Goal: Task Accomplishment & Management: Complete application form

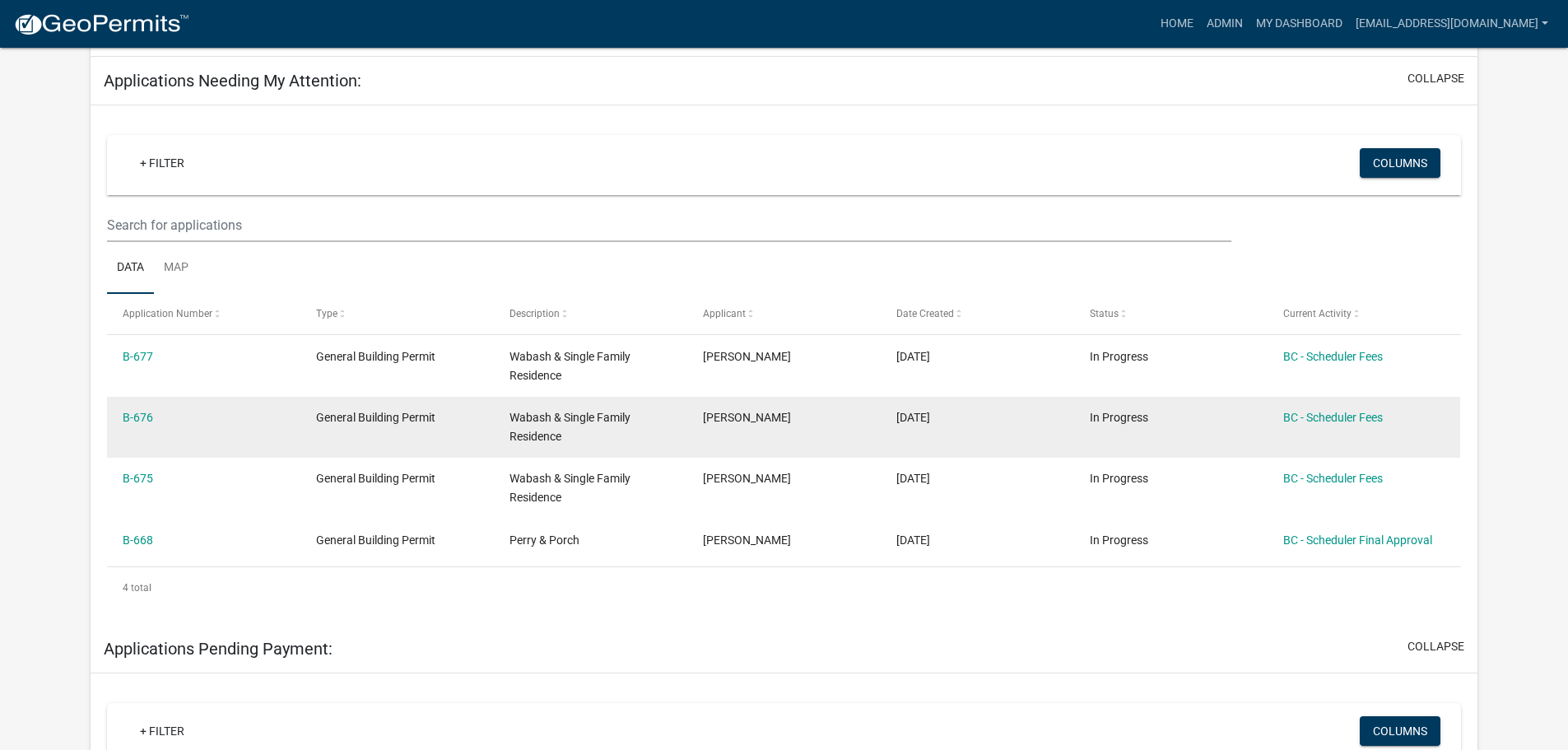
scroll to position [247, 0]
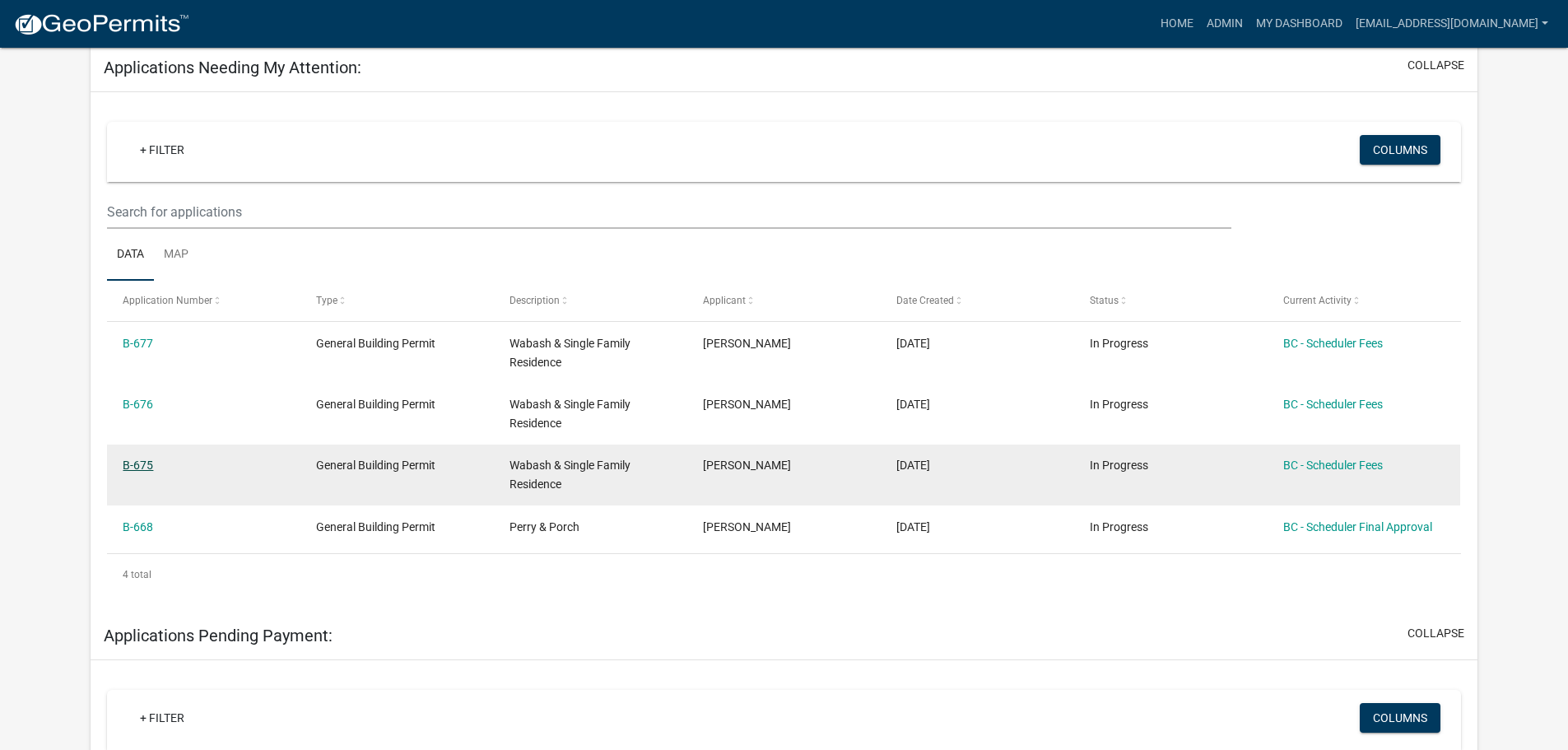
click at [137, 465] on link "B-675" at bounding box center [138, 465] width 30 height 13
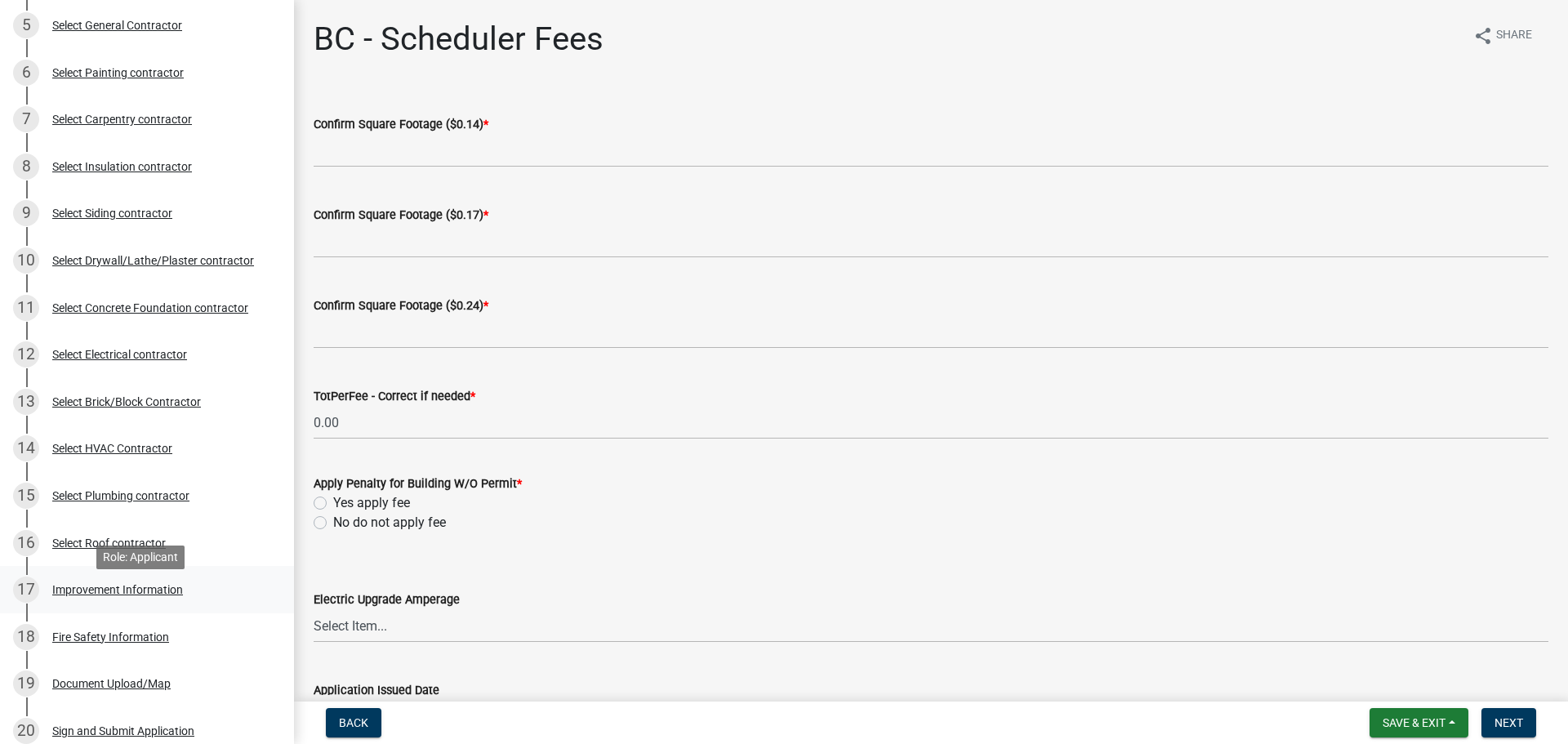
scroll to position [490, 0]
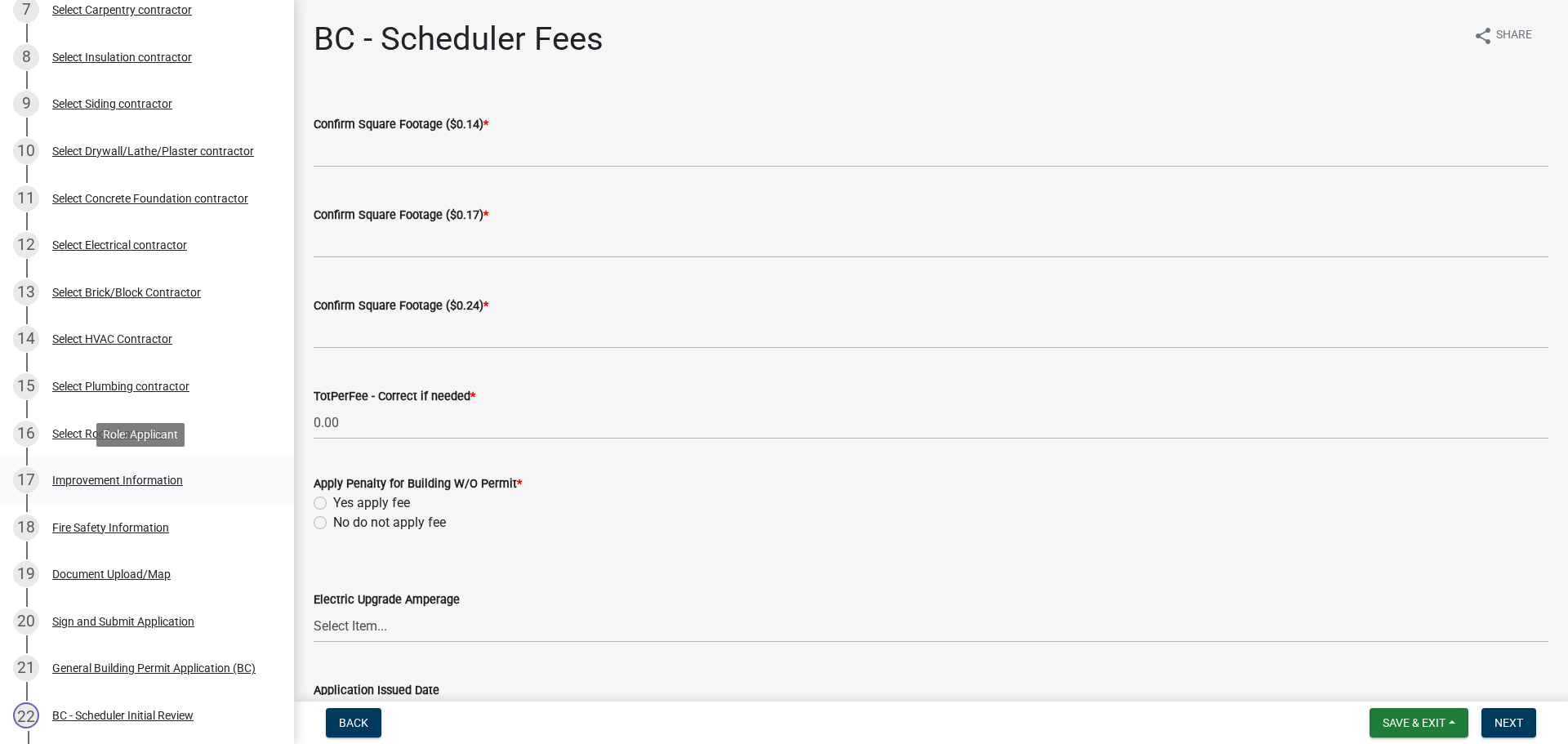
click at [83, 475] on div "Improvement Information" at bounding box center [117, 480] width 130 height 12
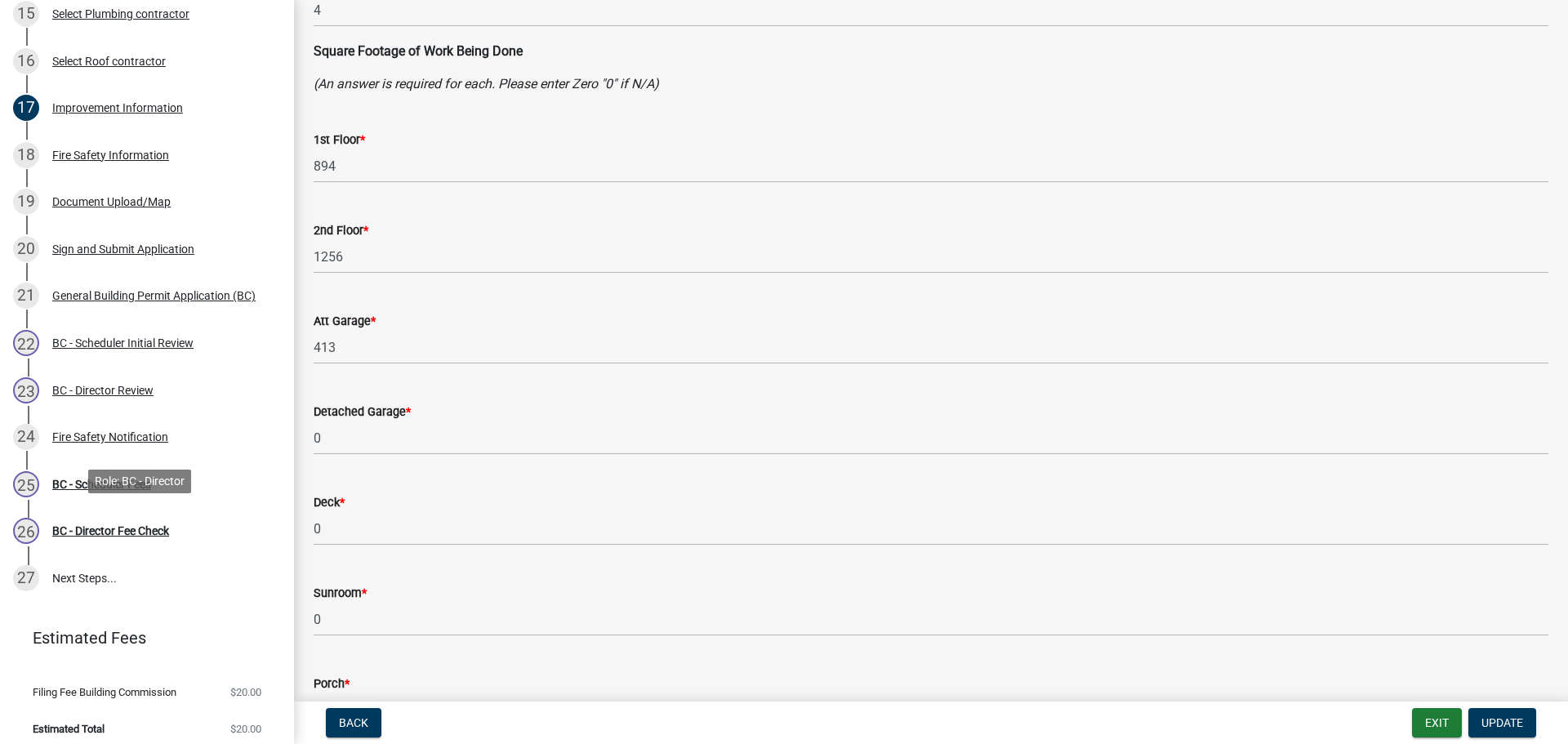
scroll to position [871, 0]
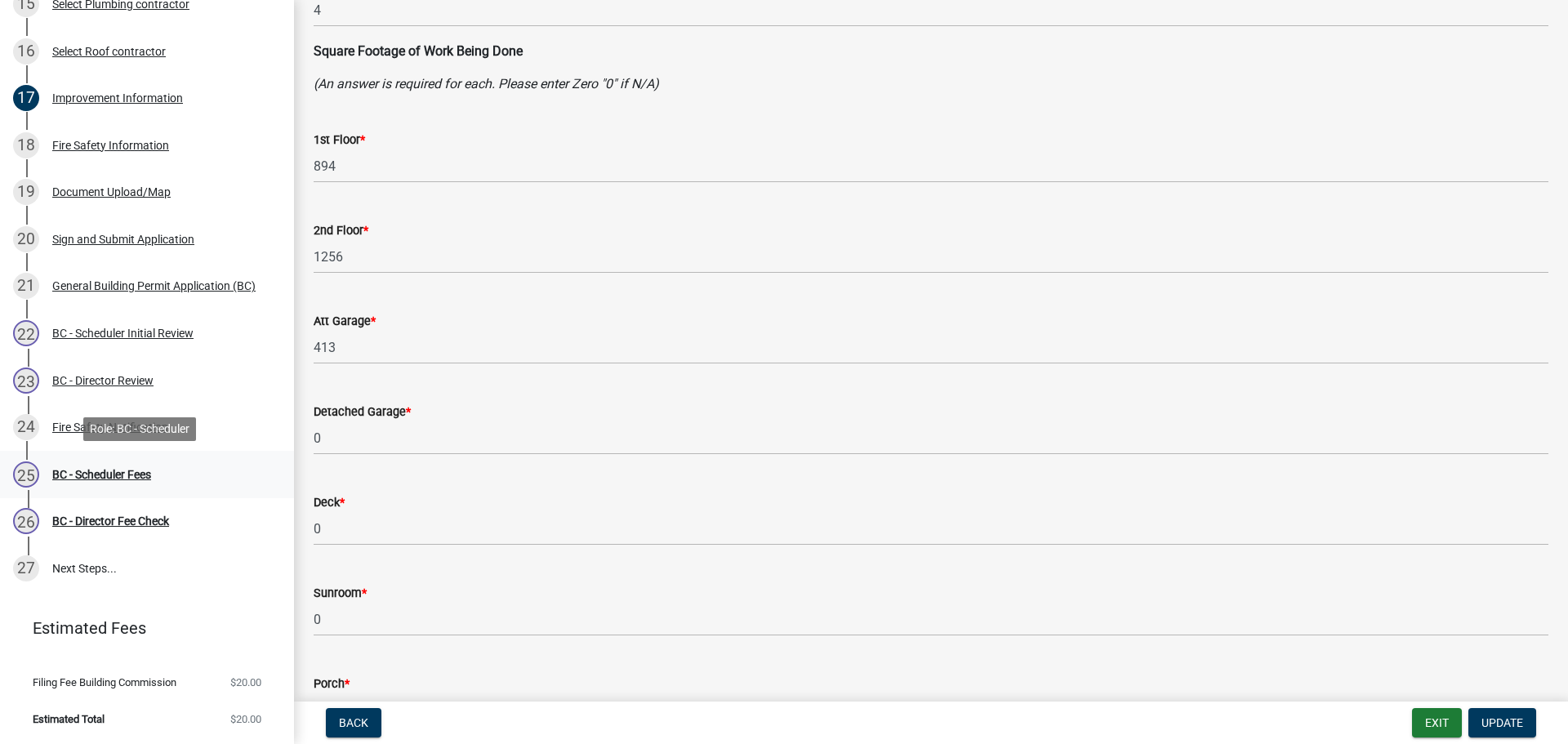
click at [105, 471] on div "BC - Scheduler Fees" at bounding box center [101, 474] width 98 height 12
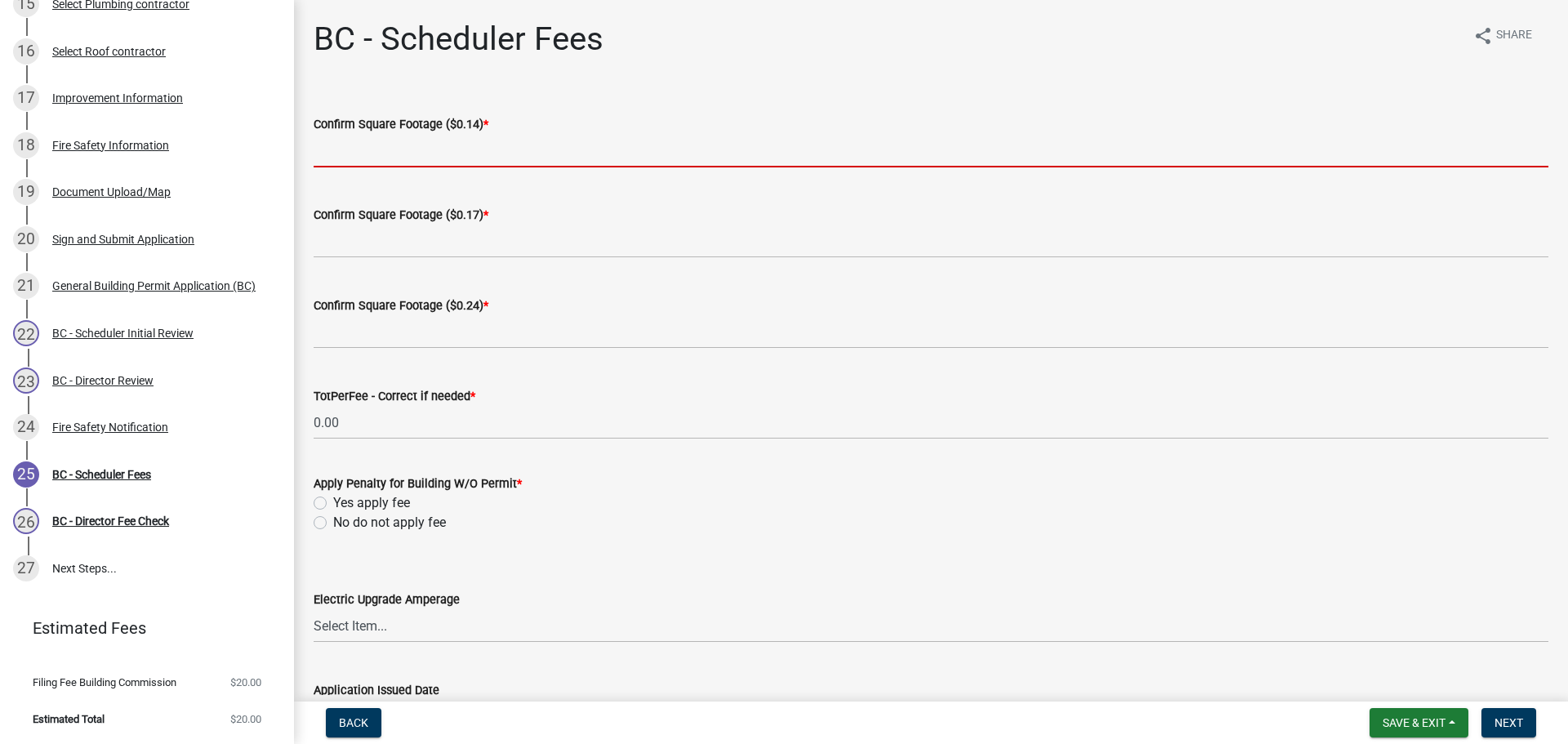
click at [437, 154] on input "text" at bounding box center [930, 150] width 1235 height 34
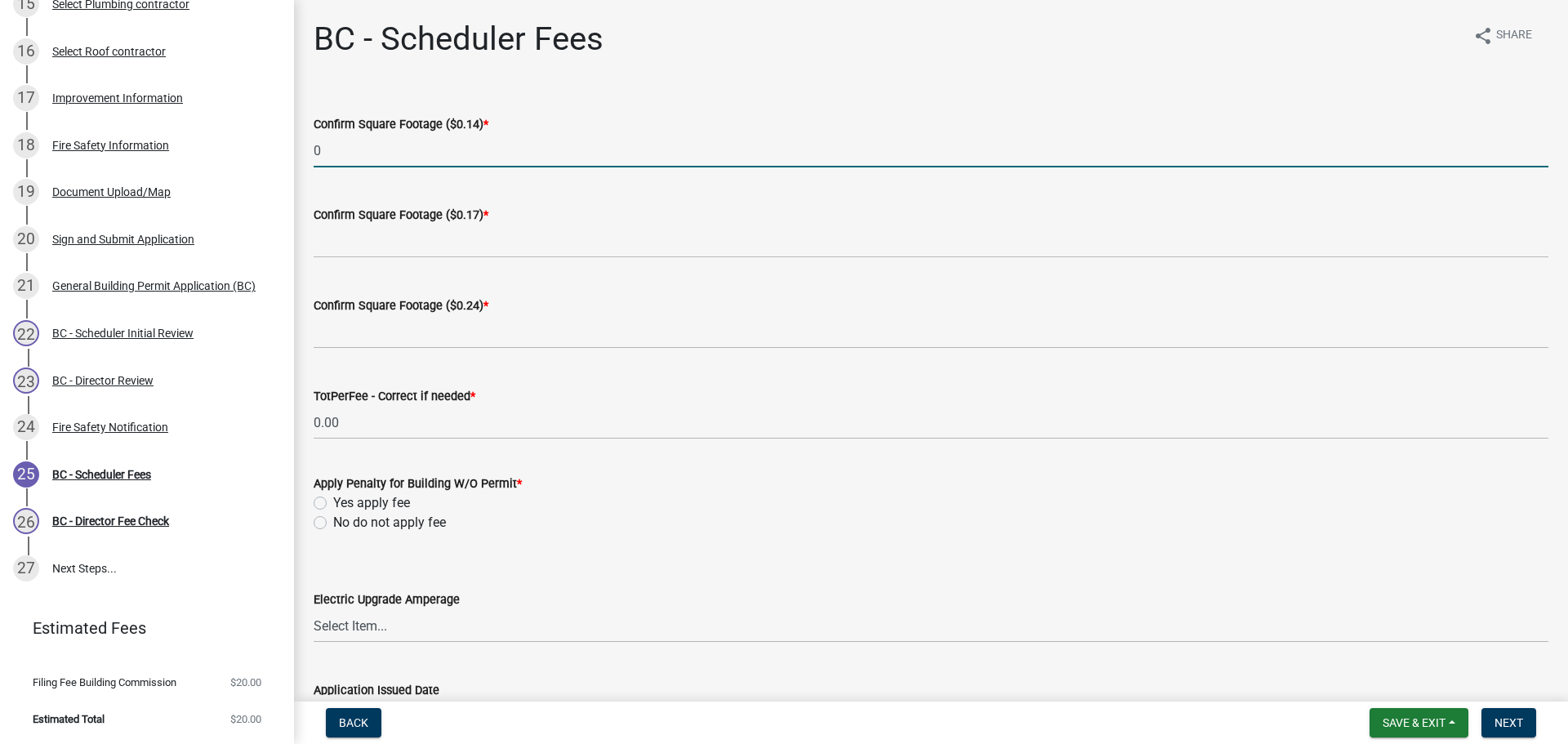
type input "0"
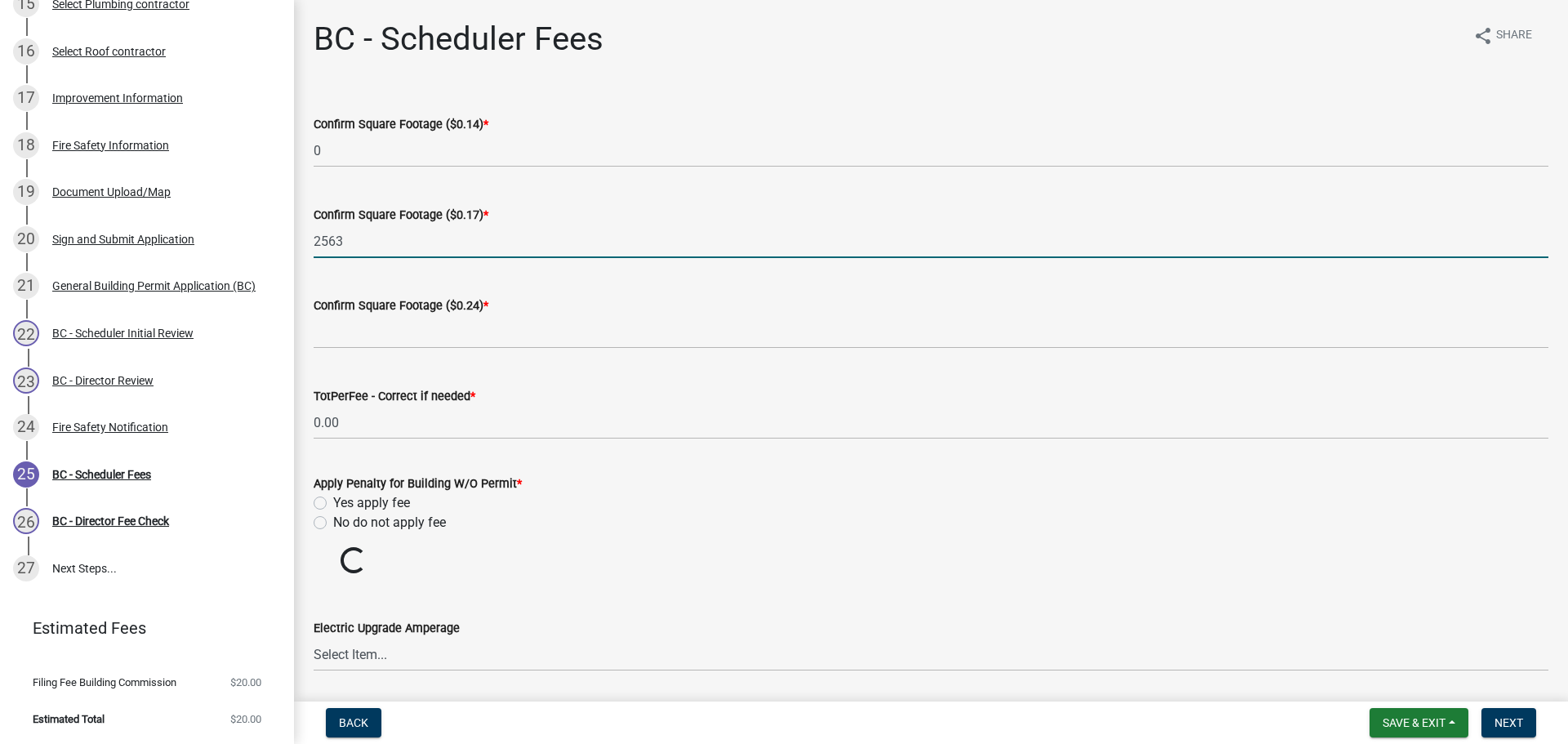
type input "2563"
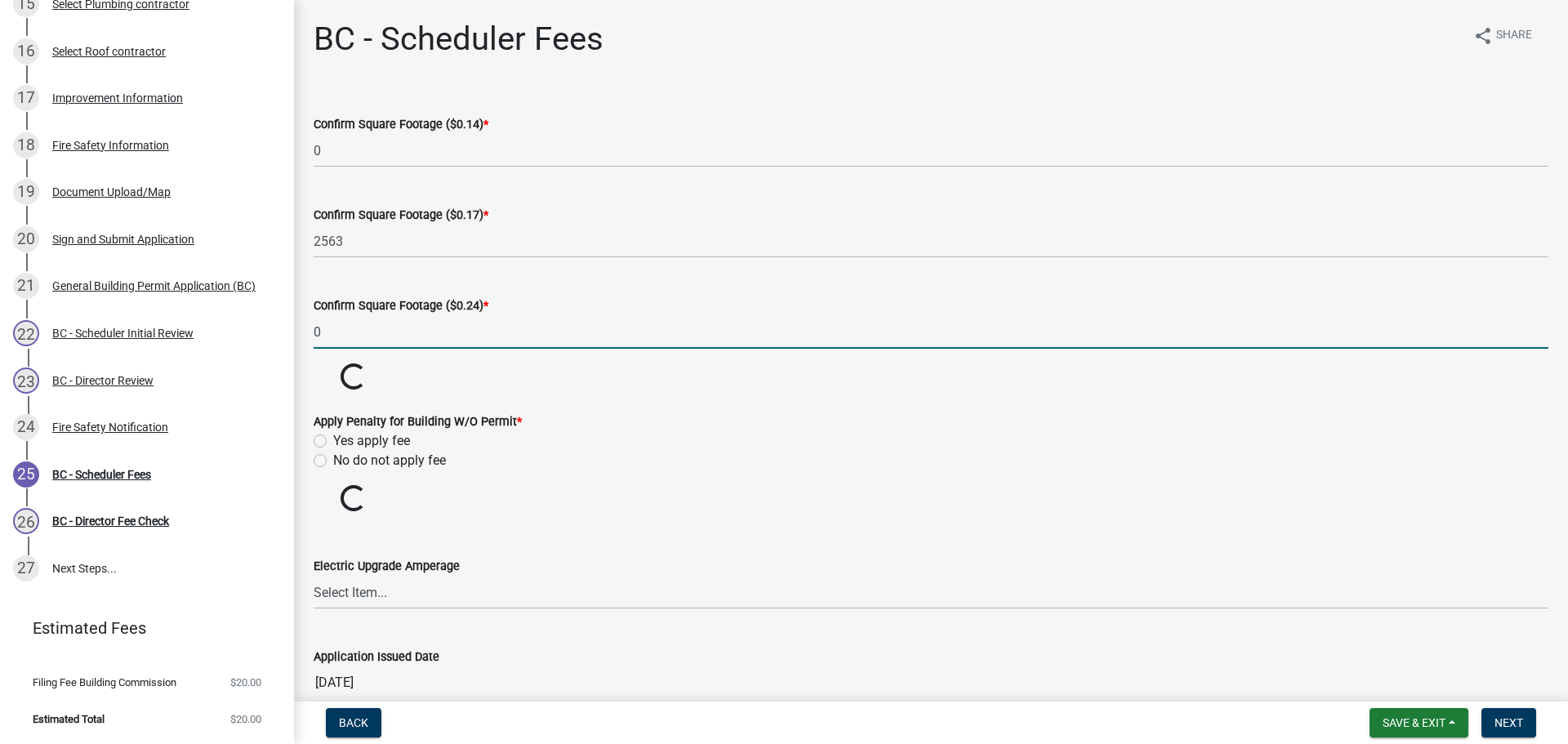
type input "0"
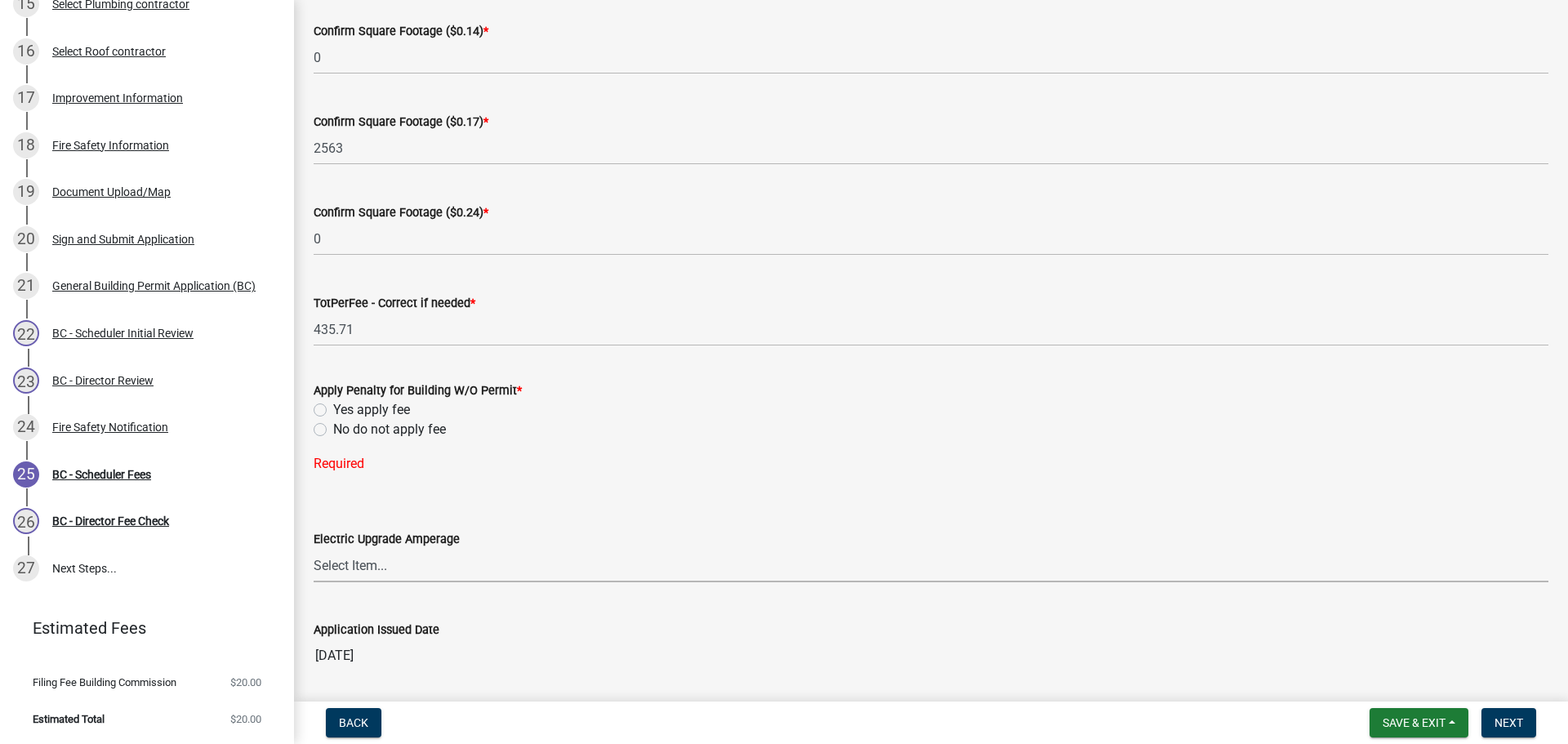
scroll to position [147, 0]
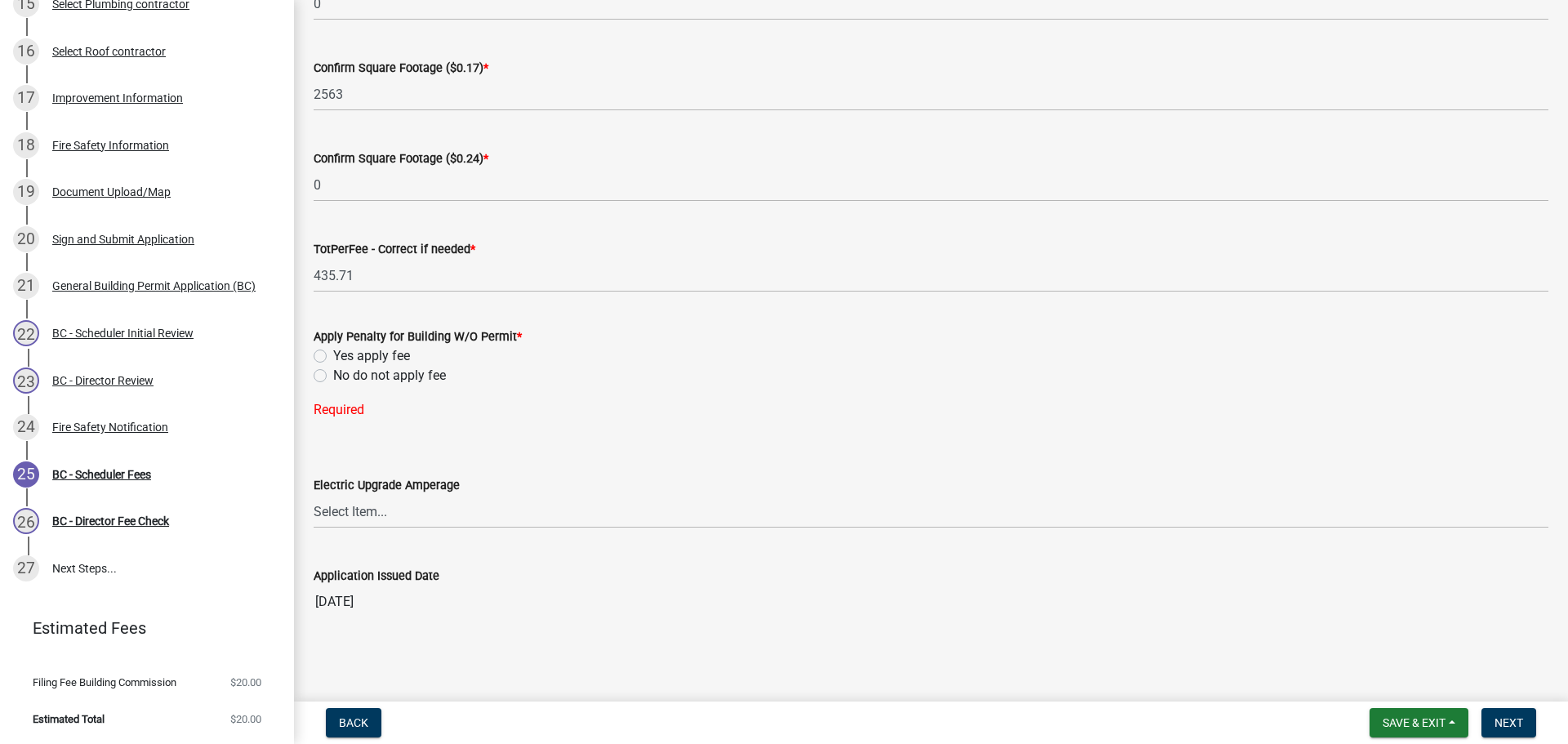
click at [333, 379] on label "No do not apply fee" at bounding box center [390, 376] width 113 height 20
click at [333, 376] on input "No do not apply fee" at bounding box center [339, 372] width 11 height 11
radio input "true"
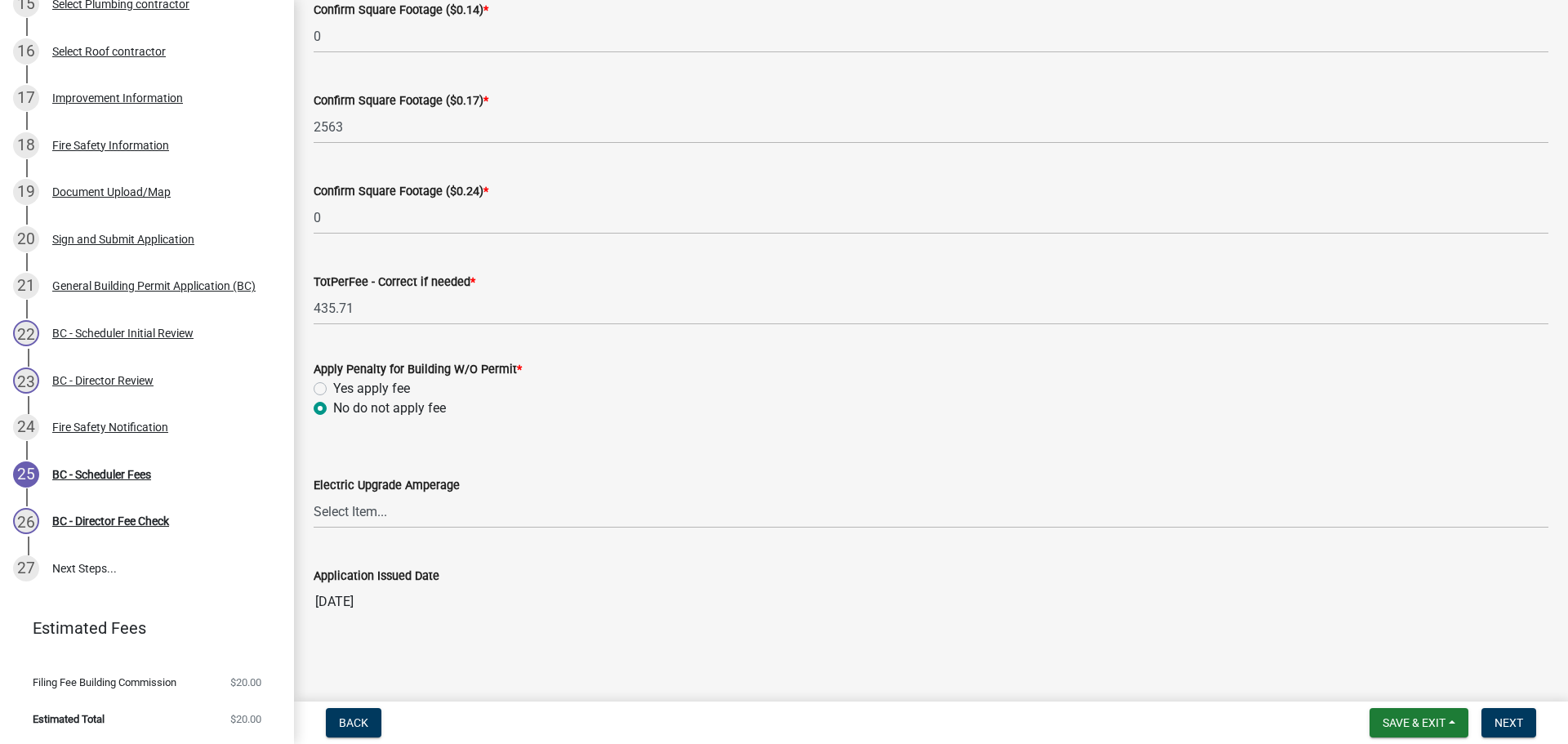
scroll to position [114, 0]
click at [1512, 718] on span "Next" at bounding box center [1508, 722] width 28 height 13
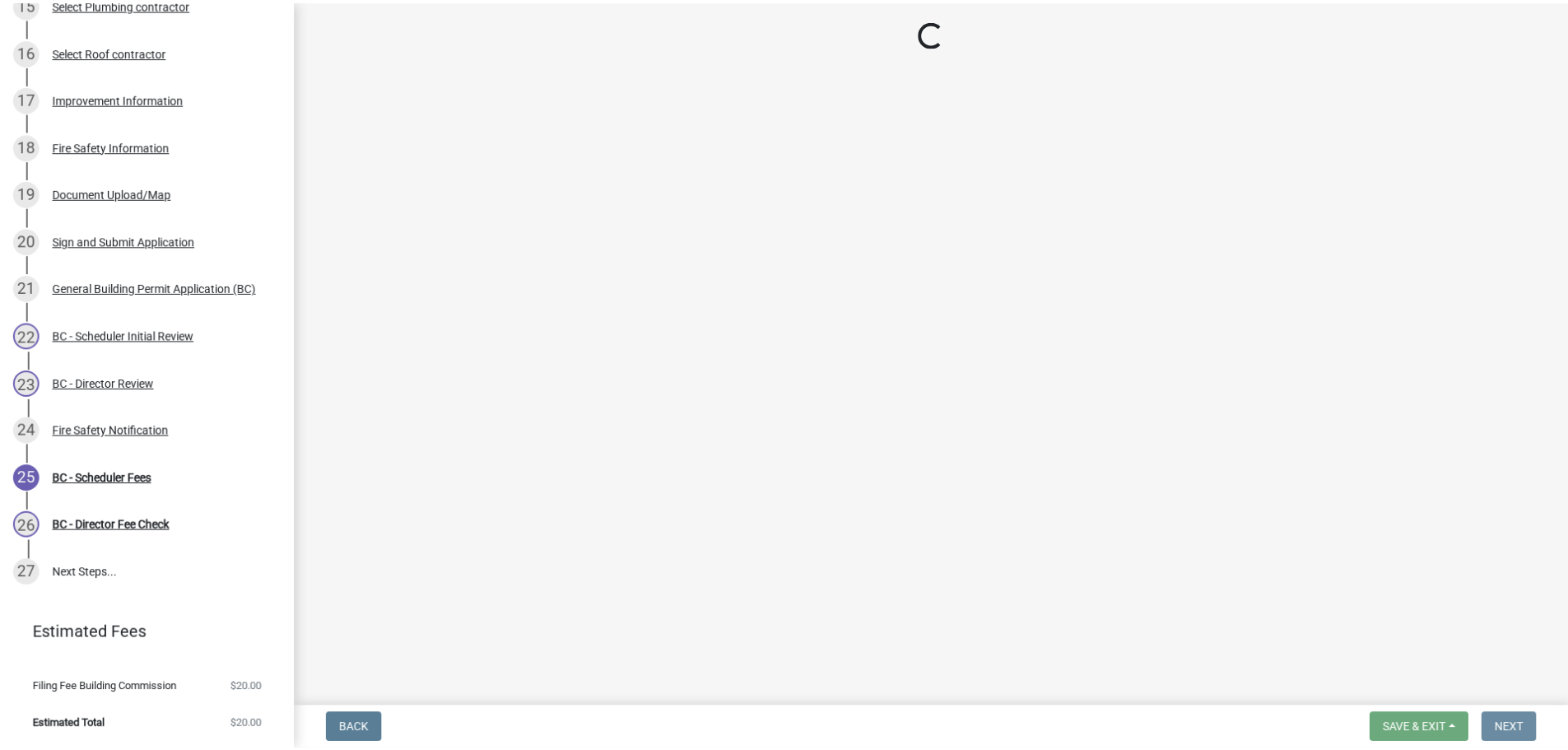
scroll to position [0, 0]
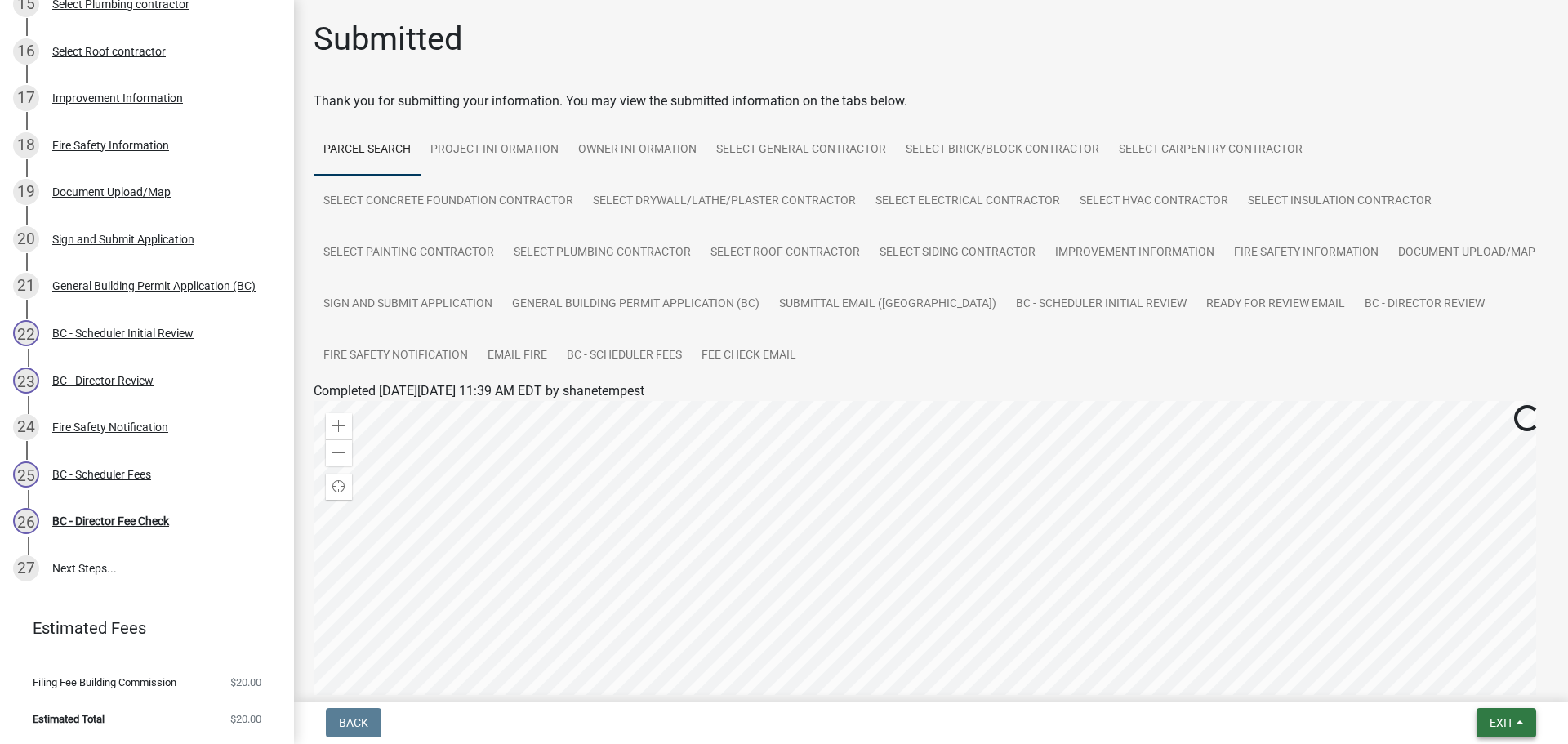
click at [1520, 724] on button "Exit" at bounding box center [1505, 722] width 59 height 29
click at [1475, 679] on button "Save & Exit" at bounding box center [1471, 679] width 130 height 39
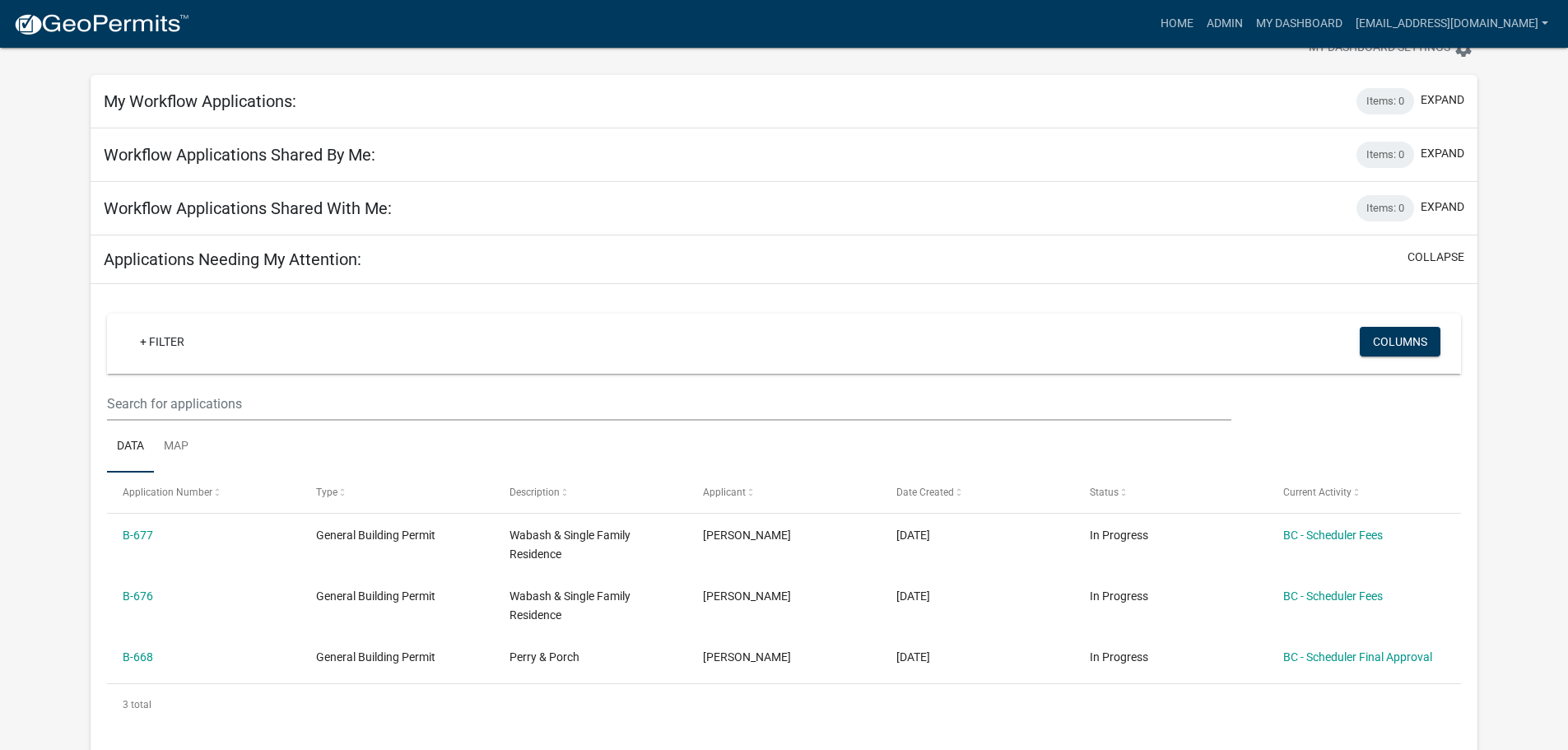
scroll to position [164, 0]
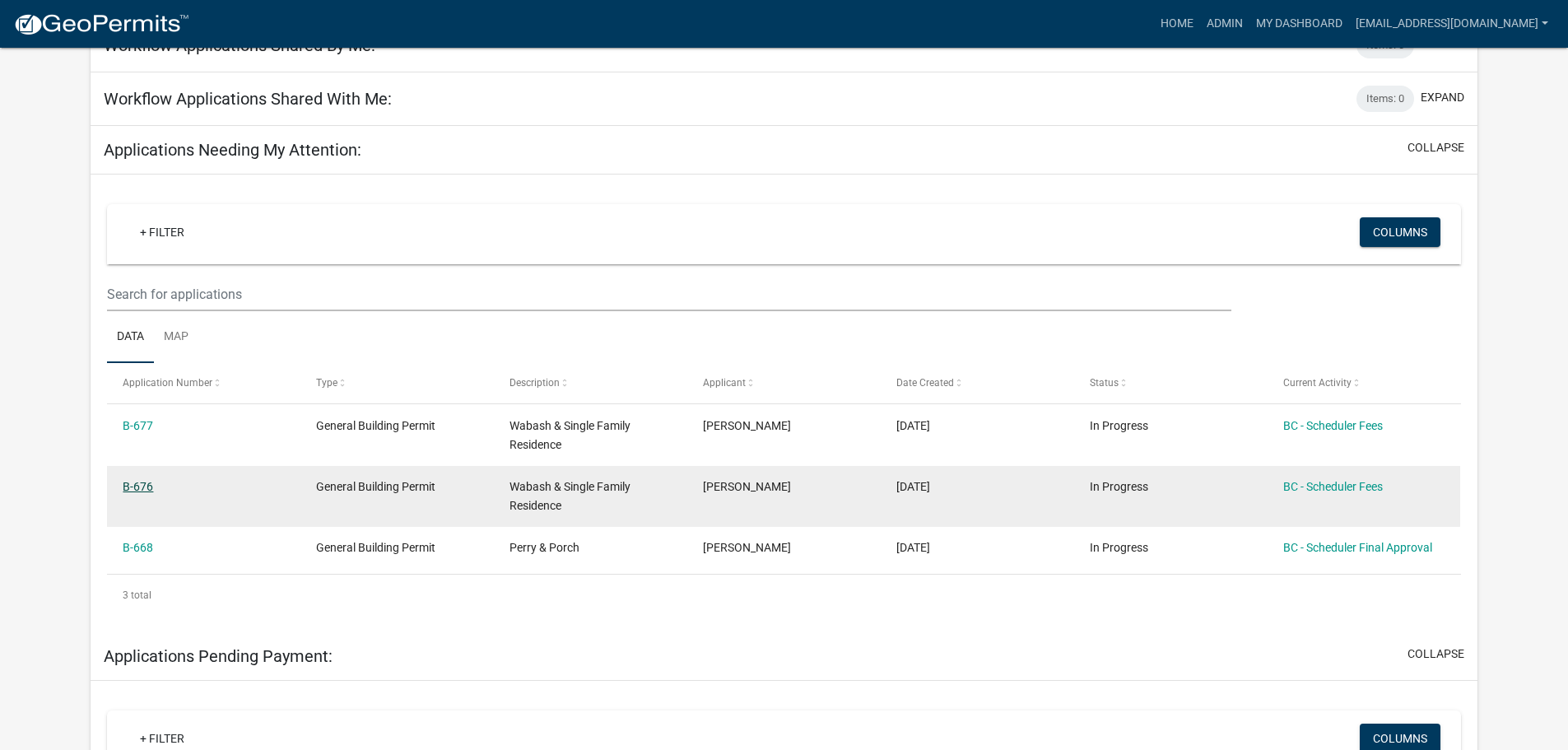
click at [137, 492] on link "B-676" at bounding box center [138, 487] width 30 height 13
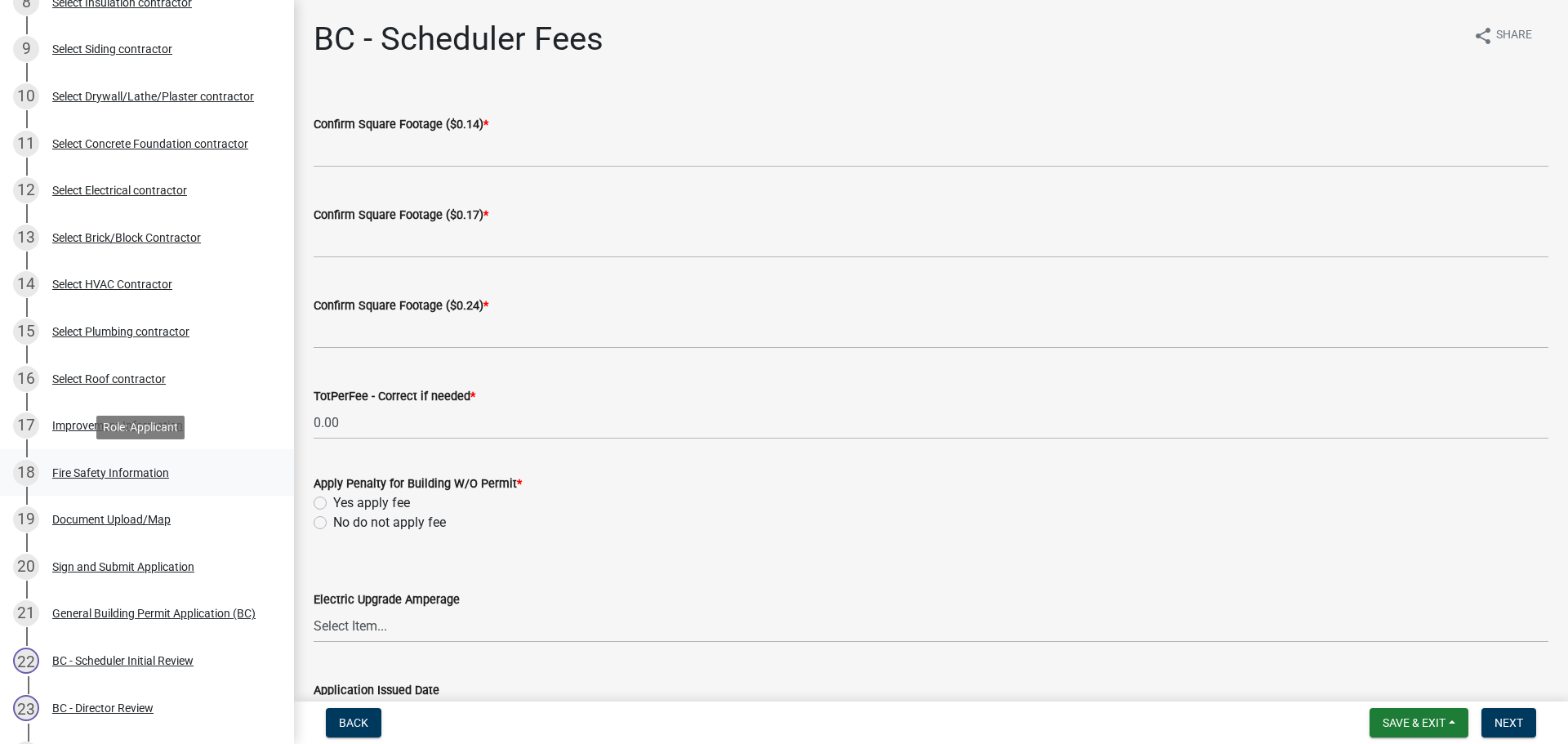
scroll to position [571, 0]
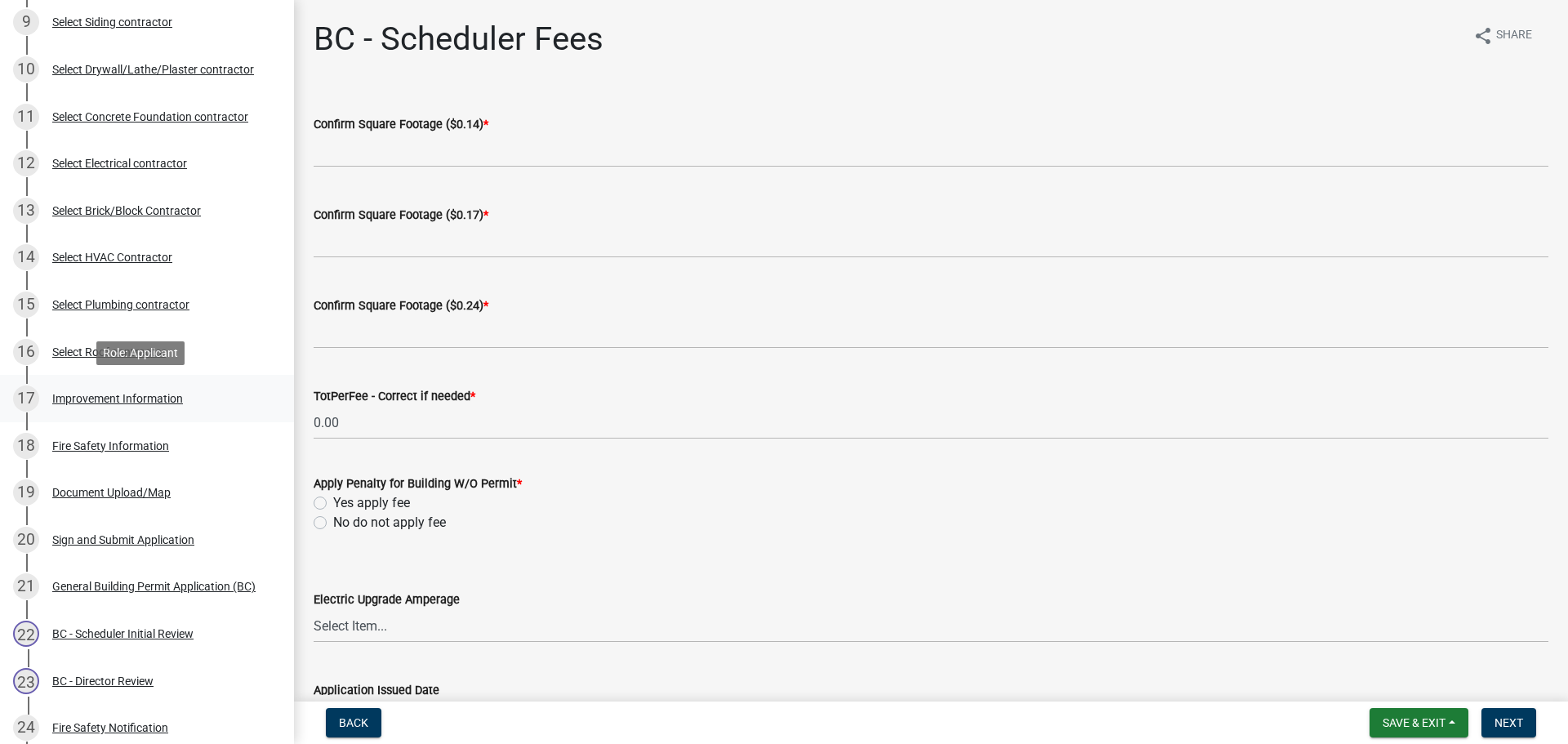
click at [83, 398] on div "Improvement Information" at bounding box center [117, 398] width 130 height 12
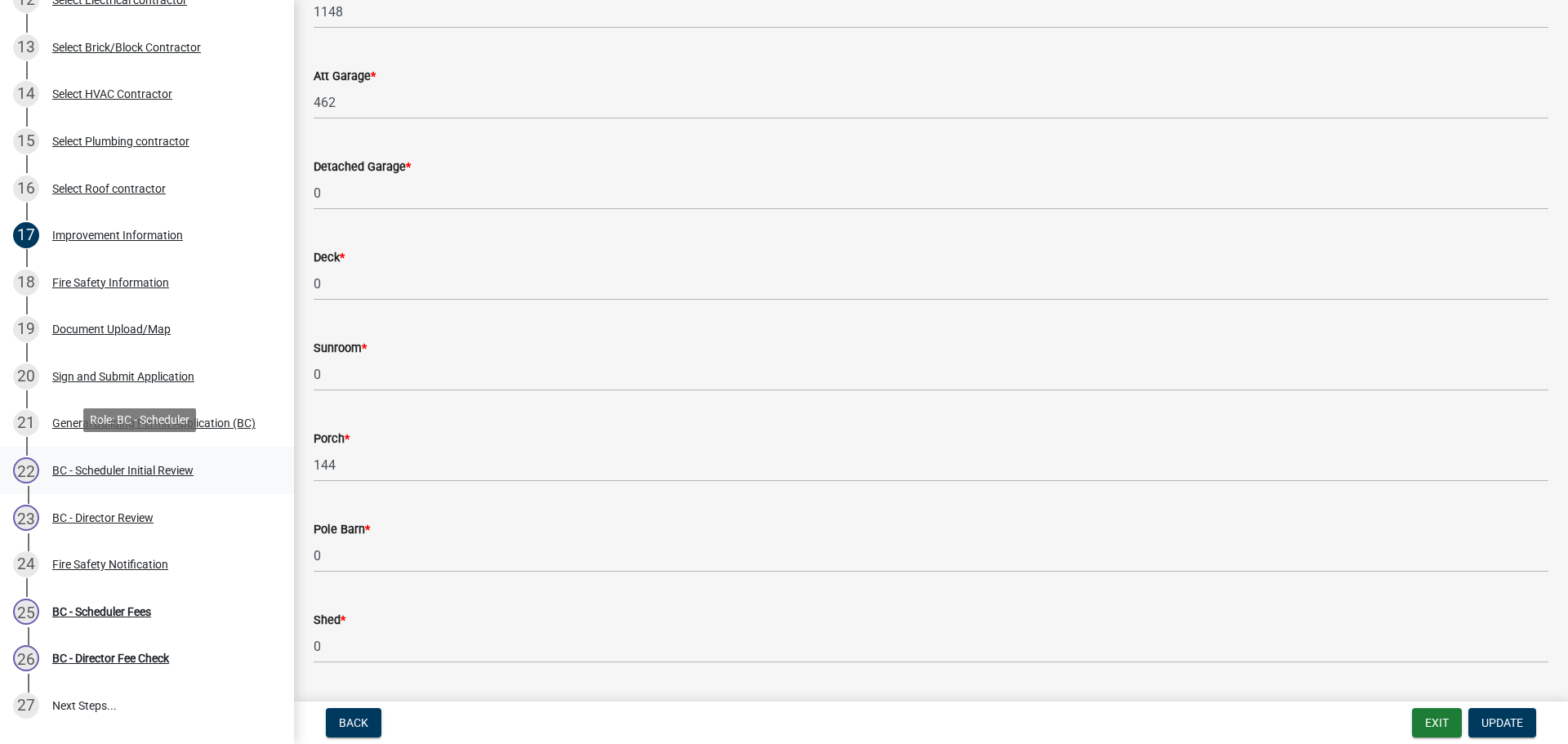
scroll to position [816, 0]
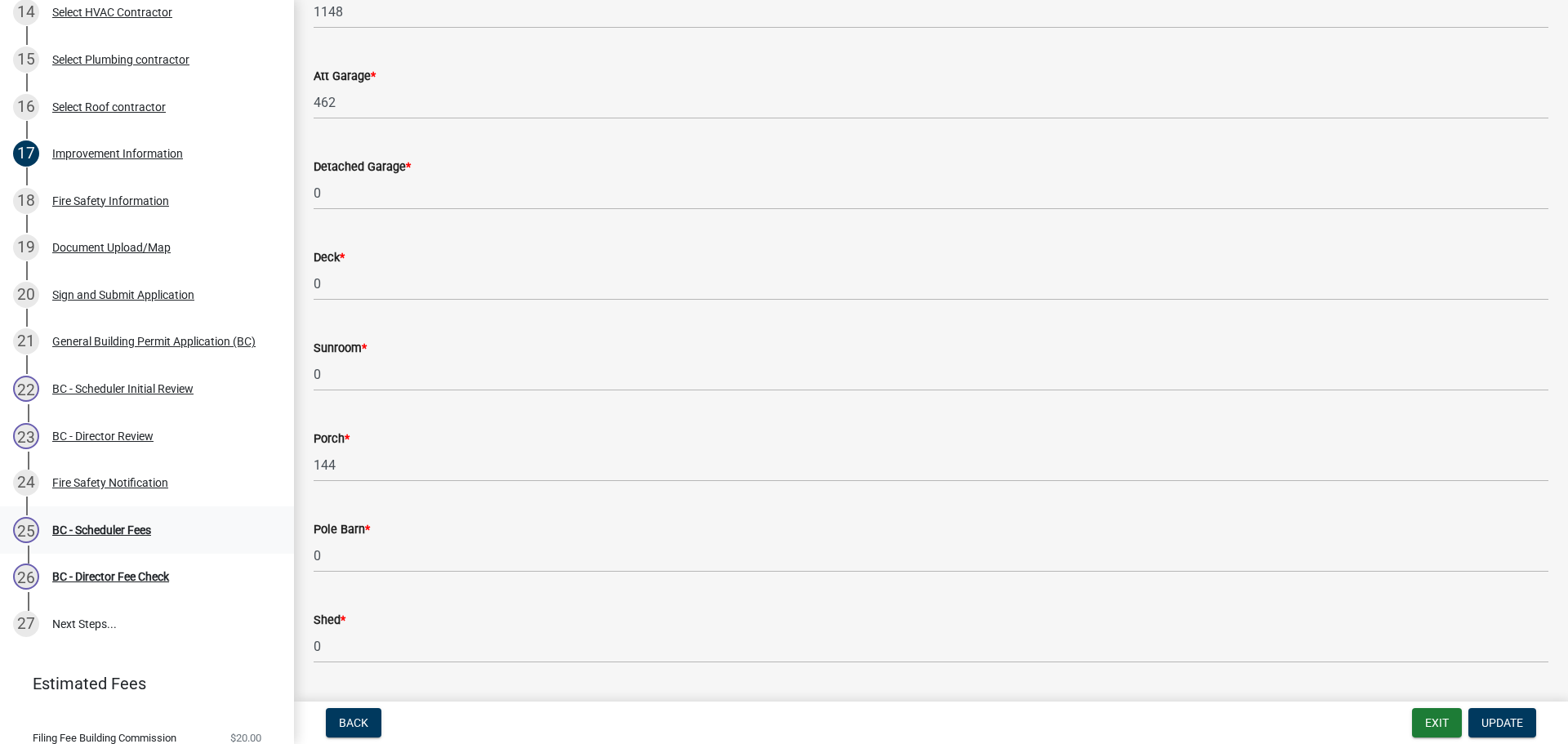
click at [110, 527] on div "BC - Scheduler Fees" at bounding box center [101, 529] width 98 height 12
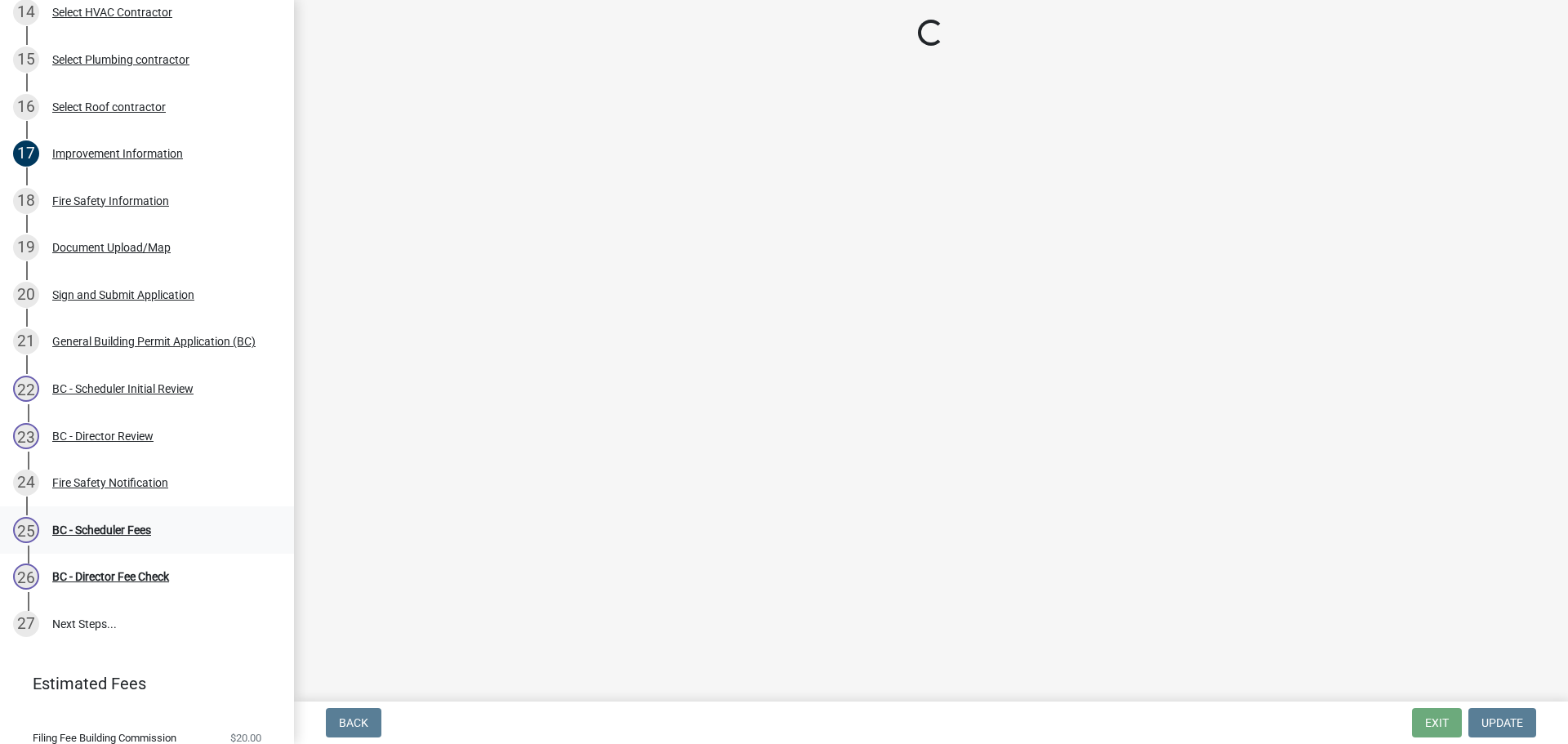
scroll to position [0, 0]
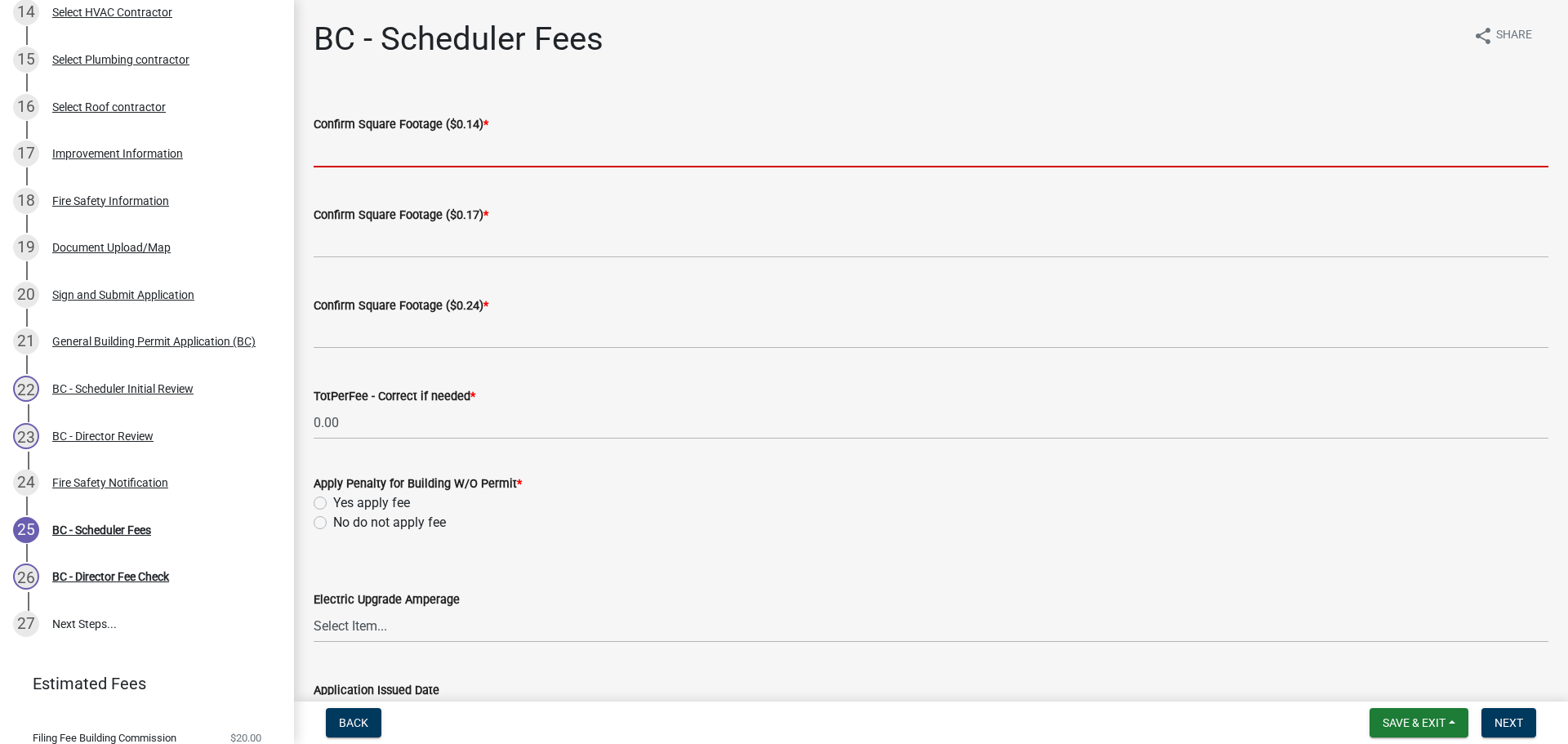
click at [405, 154] on input "text" at bounding box center [930, 150] width 1235 height 34
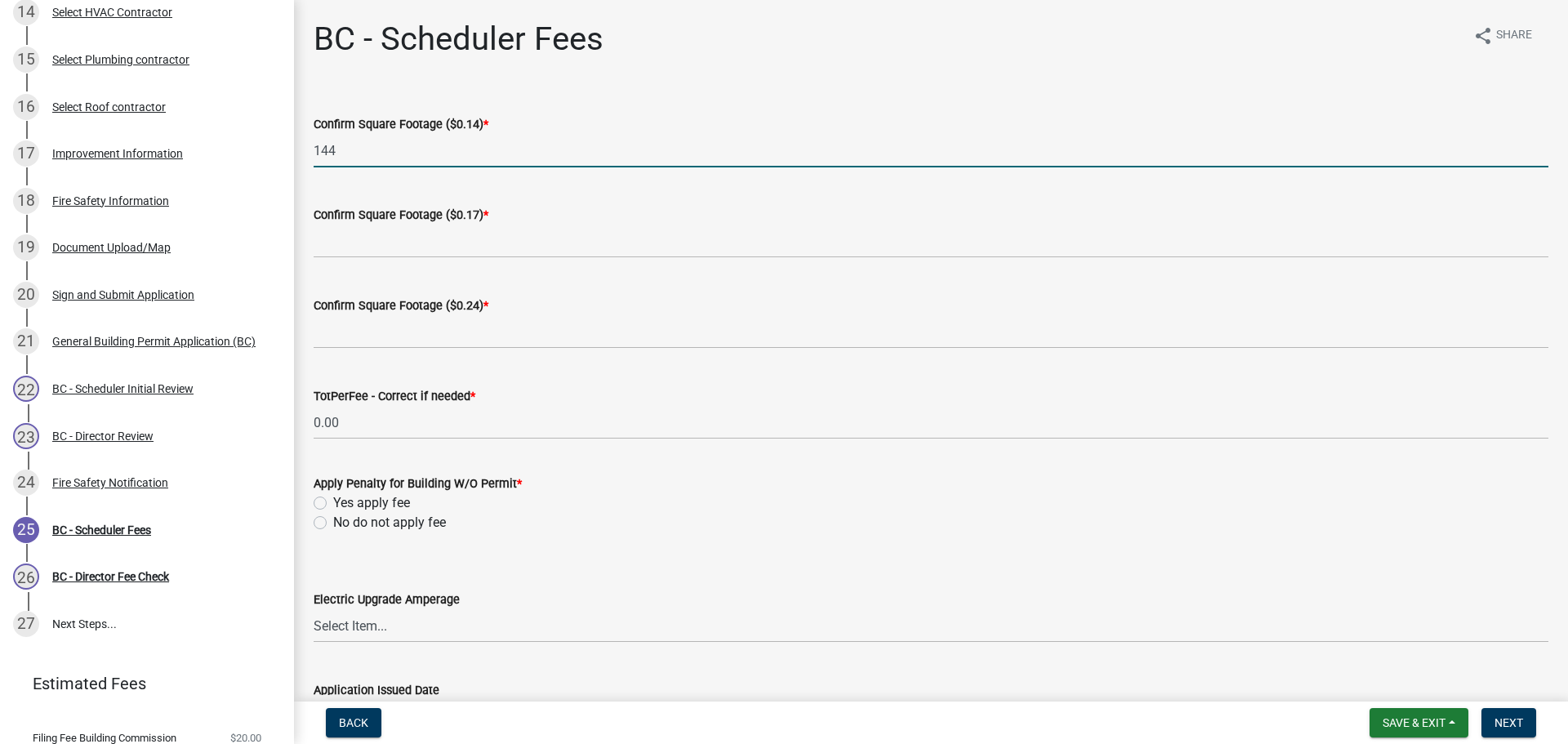
type input "144"
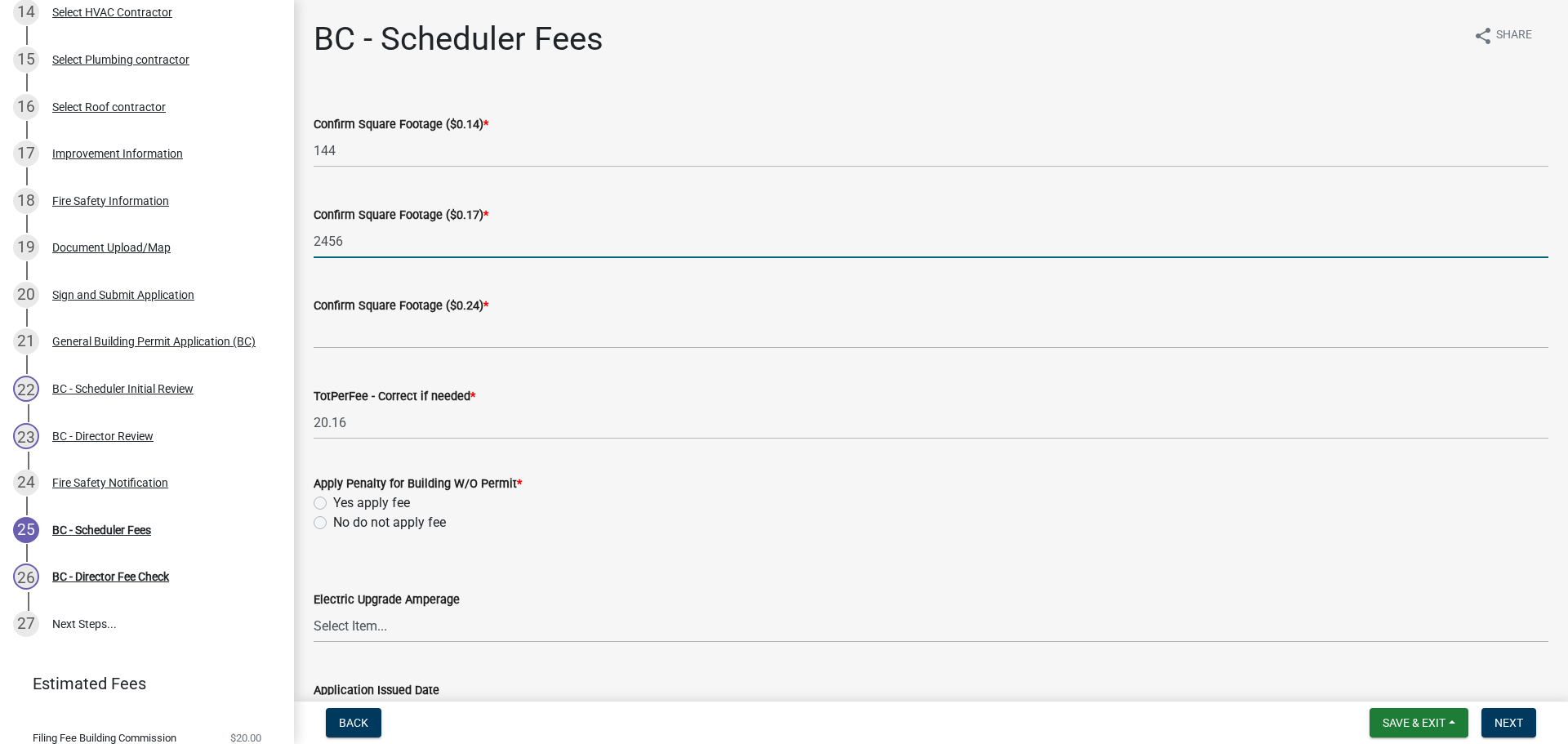
type input "2456"
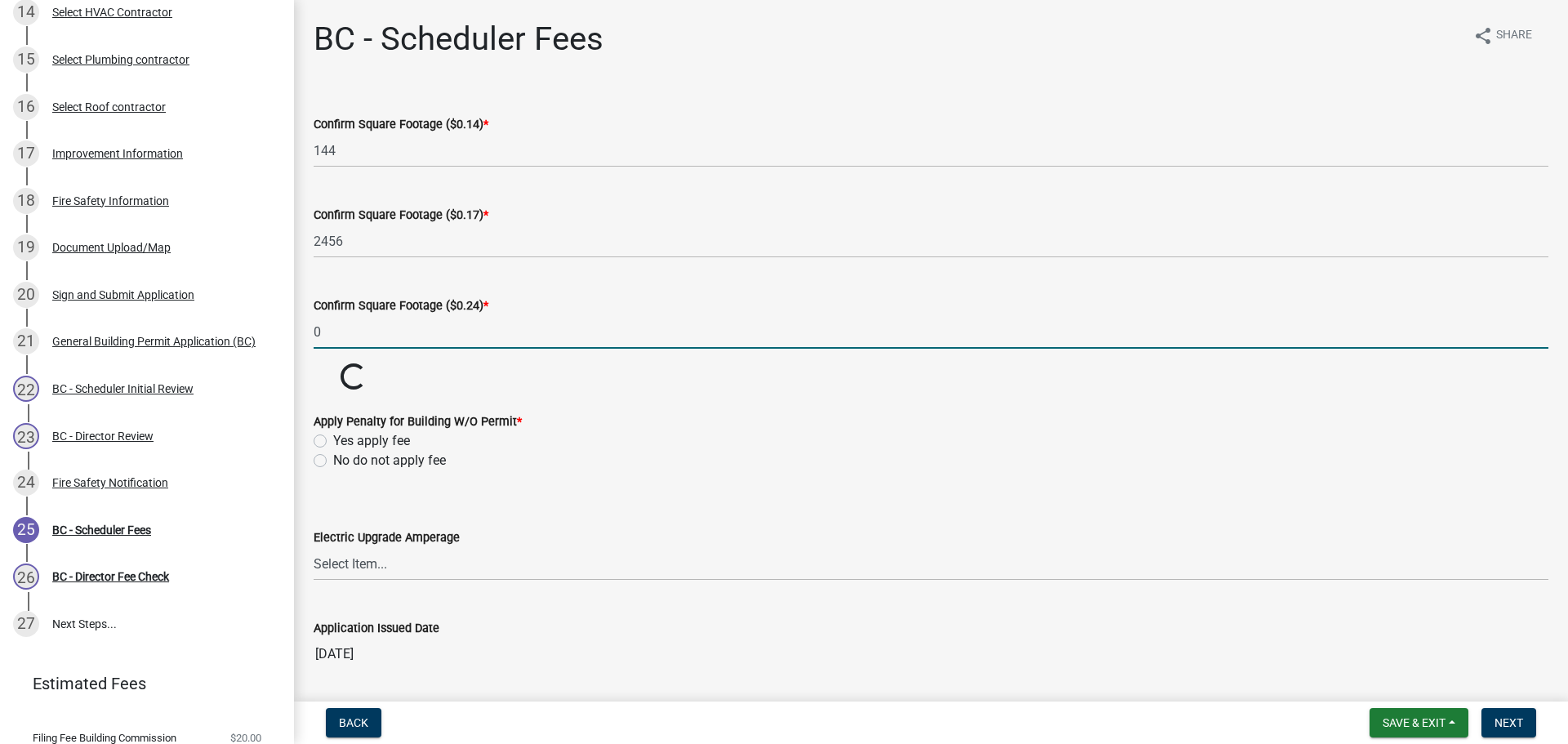
type input "0"
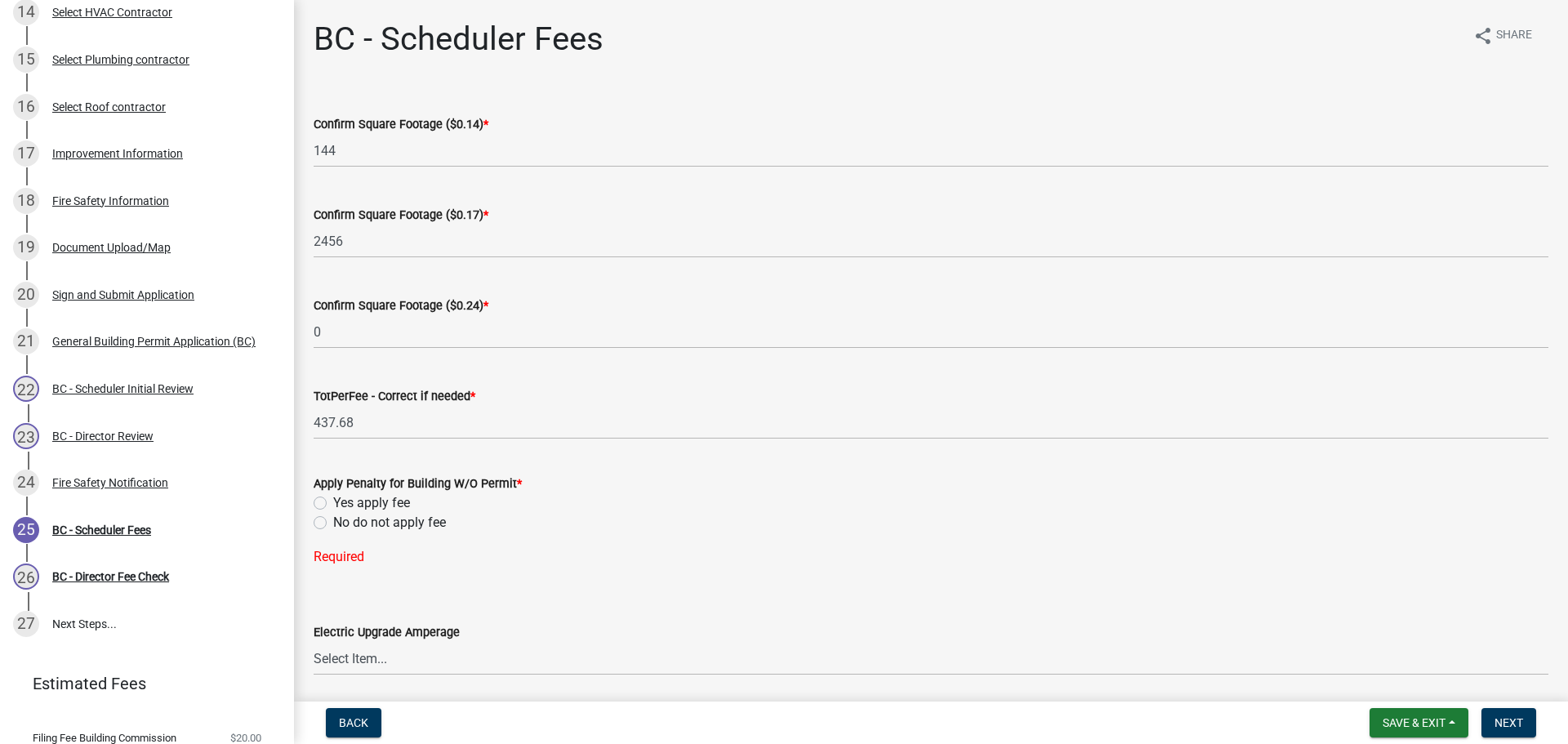
click at [333, 524] on label "No do not apply fee" at bounding box center [390, 523] width 113 height 20
click at [333, 524] on input "No do not apply fee" at bounding box center [339, 518] width 11 height 11
radio input "true"
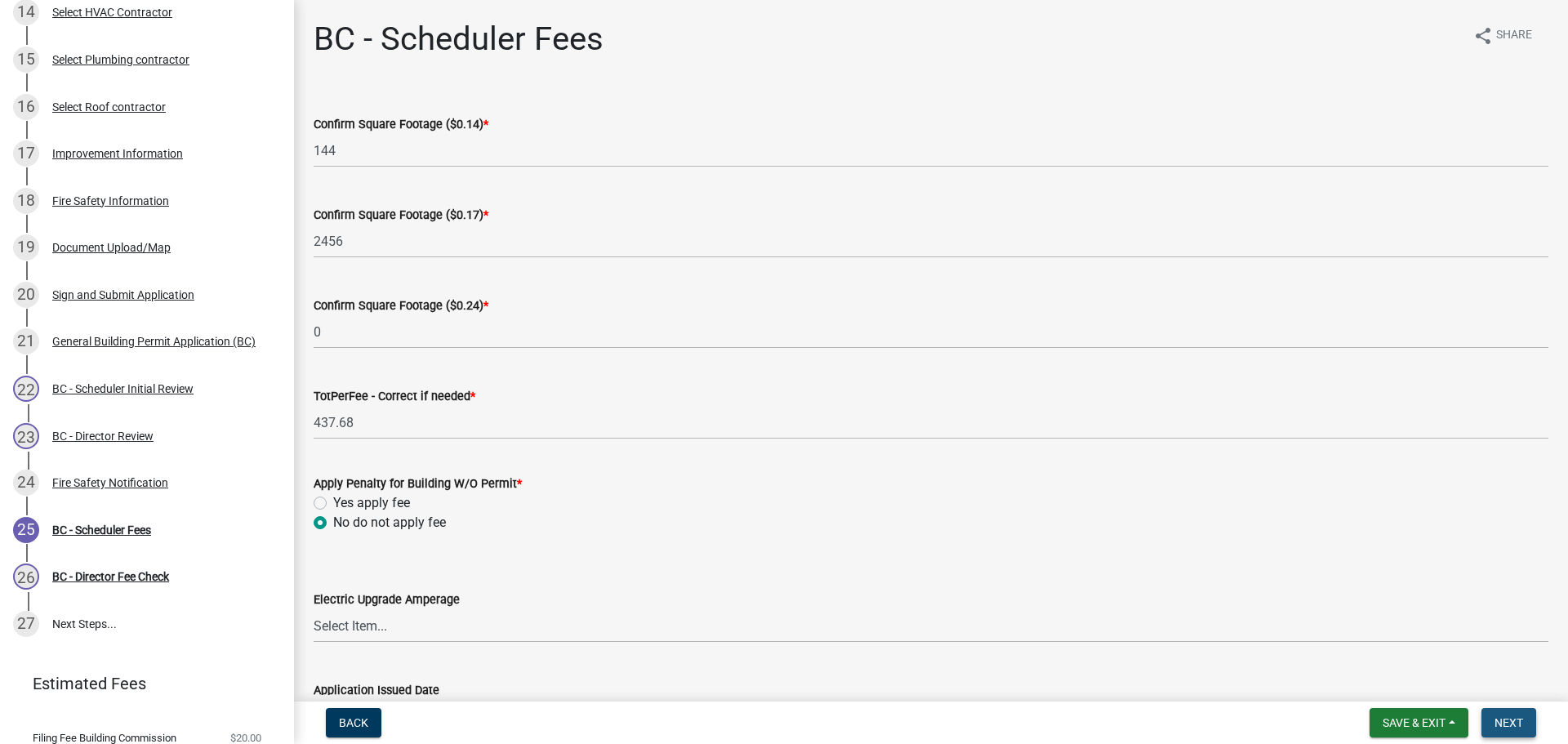
click at [1512, 719] on span "Next" at bounding box center [1508, 722] width 28 height 13
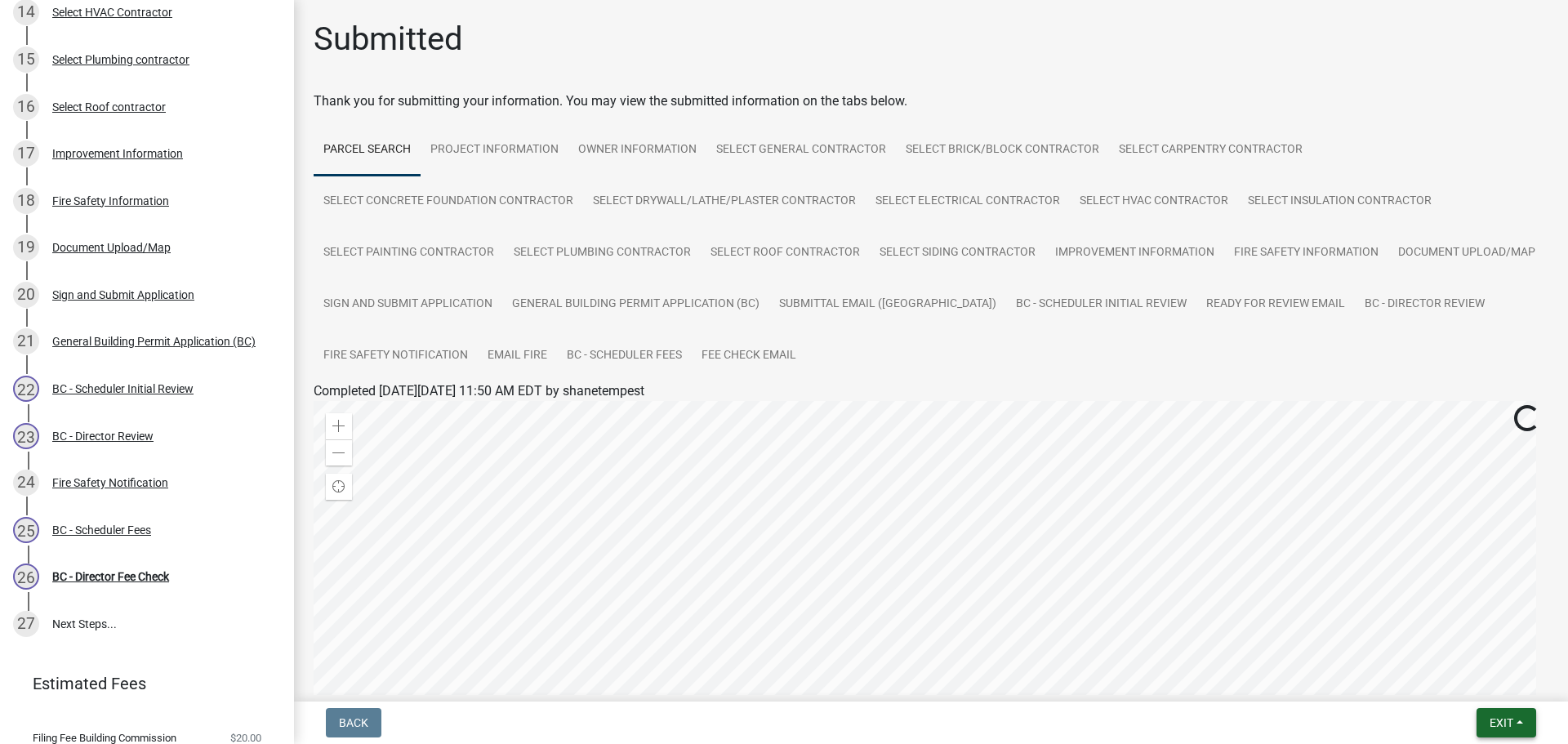
click at [1527, 719] on button "Exit" at bounding box center [1505, 722] width 59 height 29
click at [1421, 678] on button "Save & Exit" at bounding box center [1471, 679] width 130 height 39
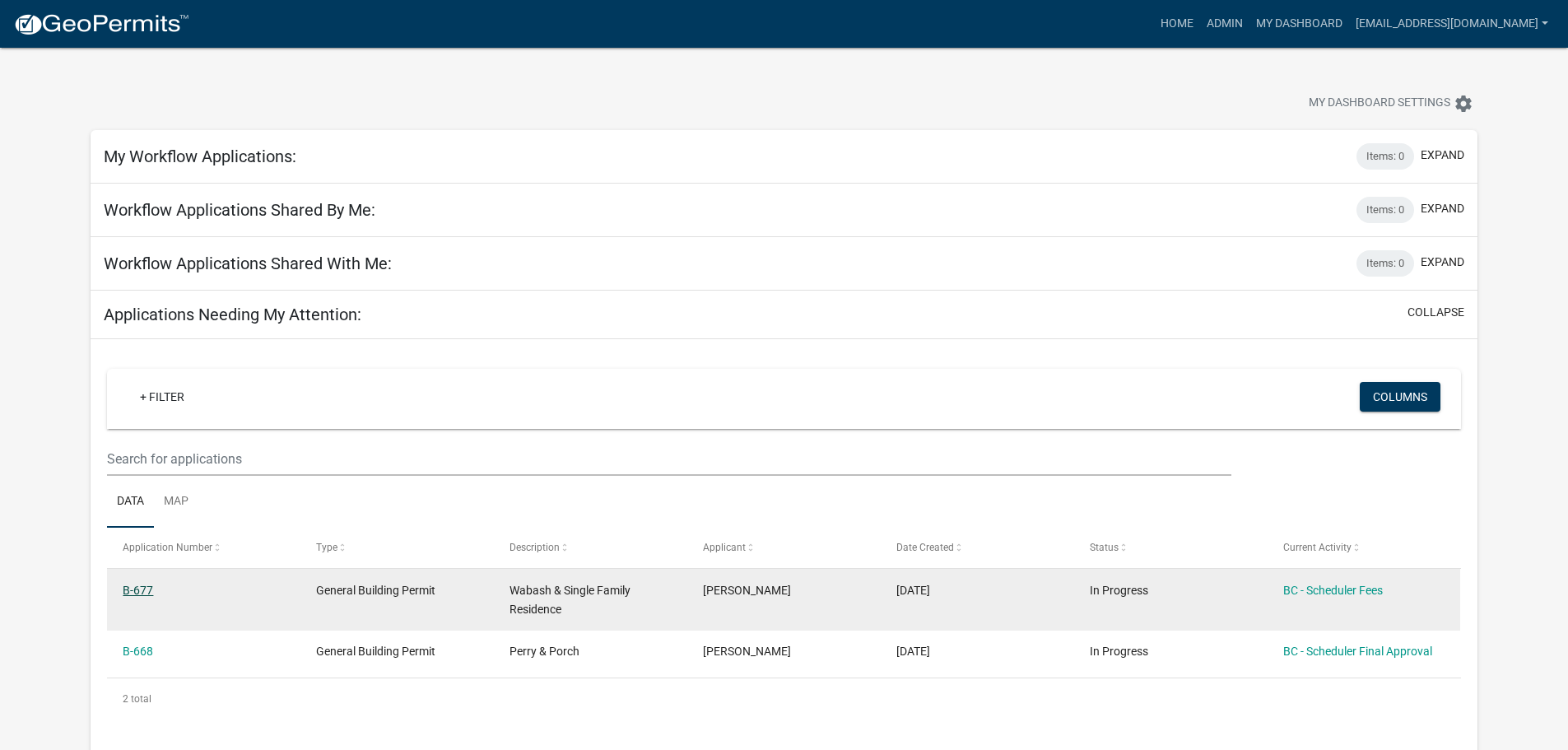
click at [145, 583] on link "B-677" at bounding box center [138, 589] width 30 height 13
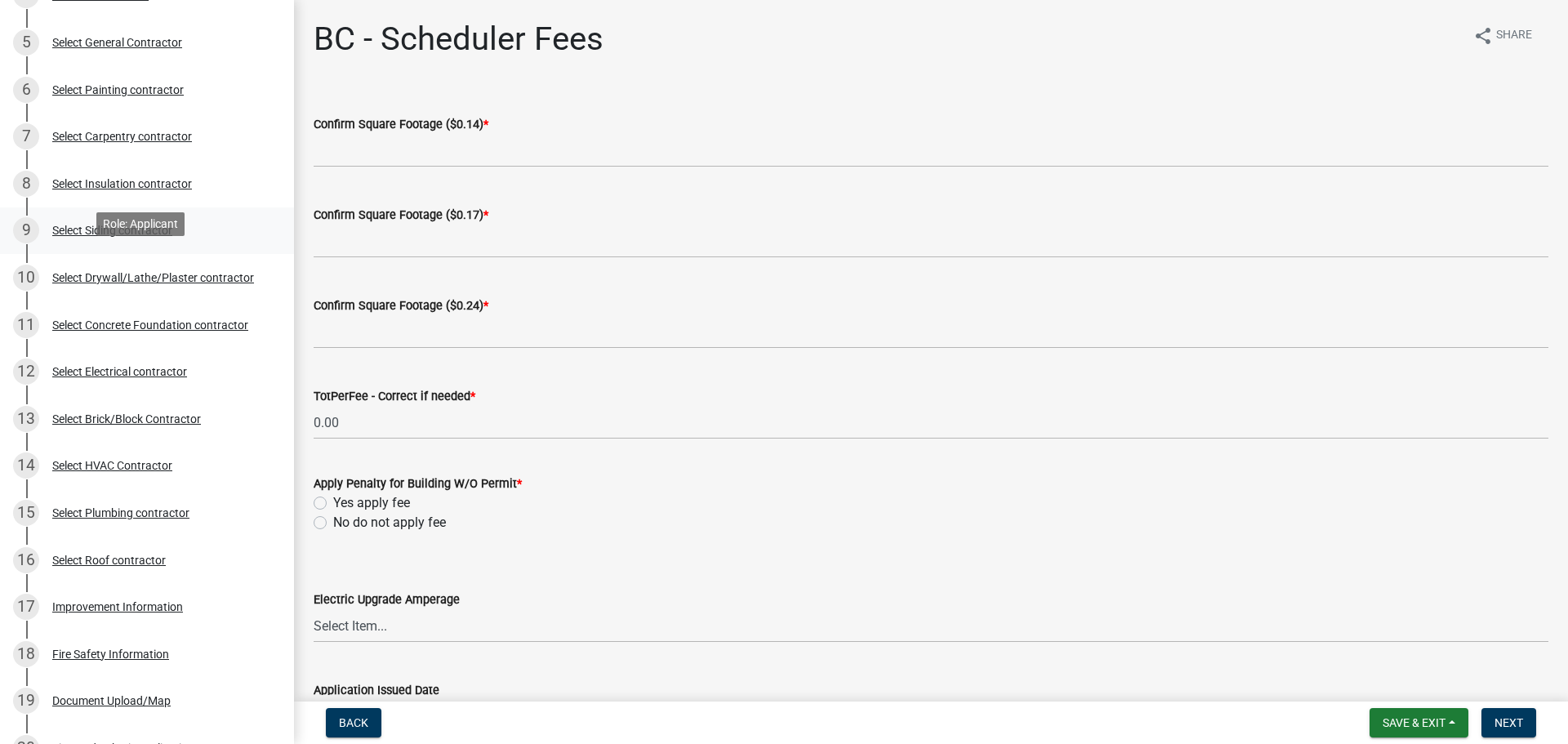
scroll to position [408, 0]
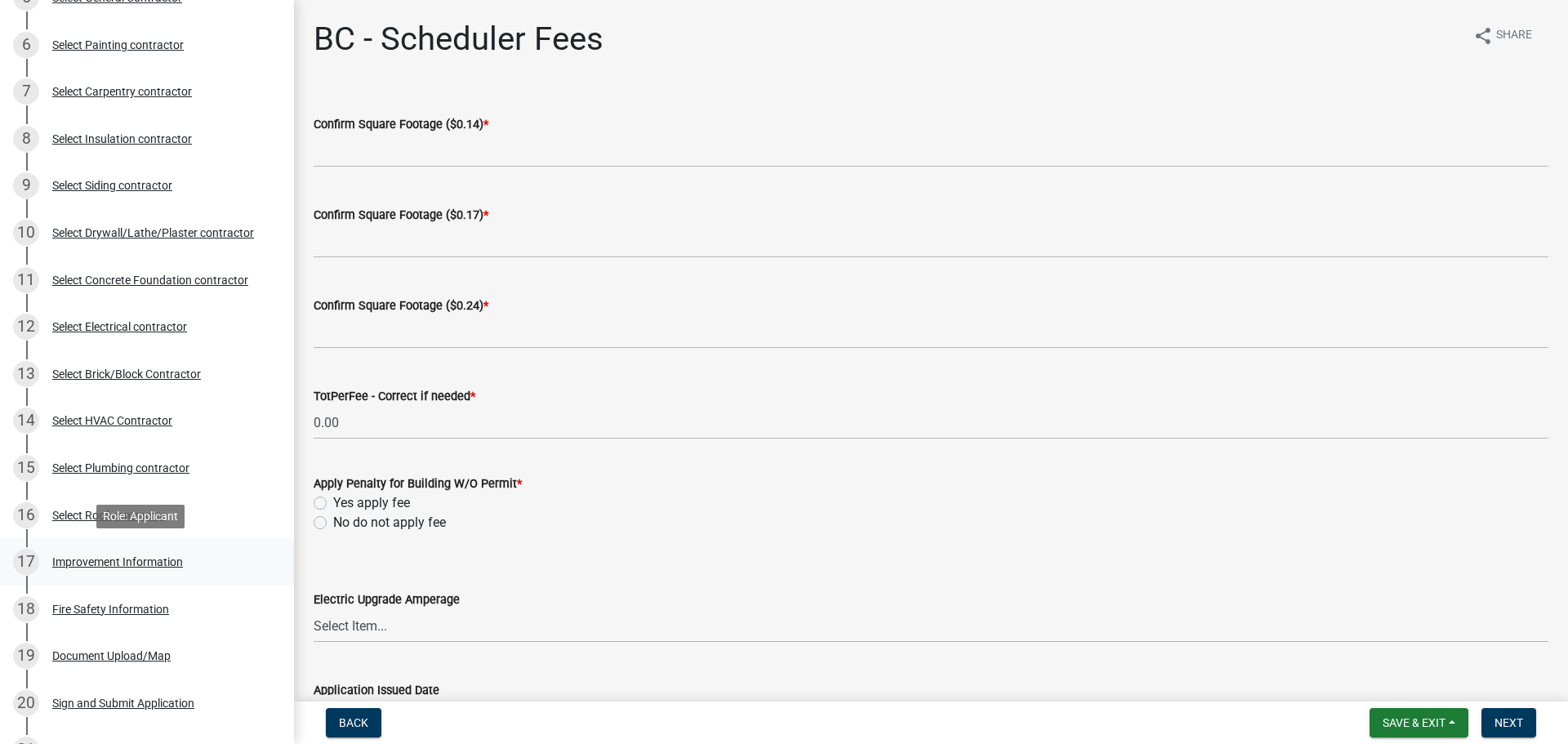
click at [90, 563] on div "Improvement Information" at bounding box center [117, 561] width 130 height 12
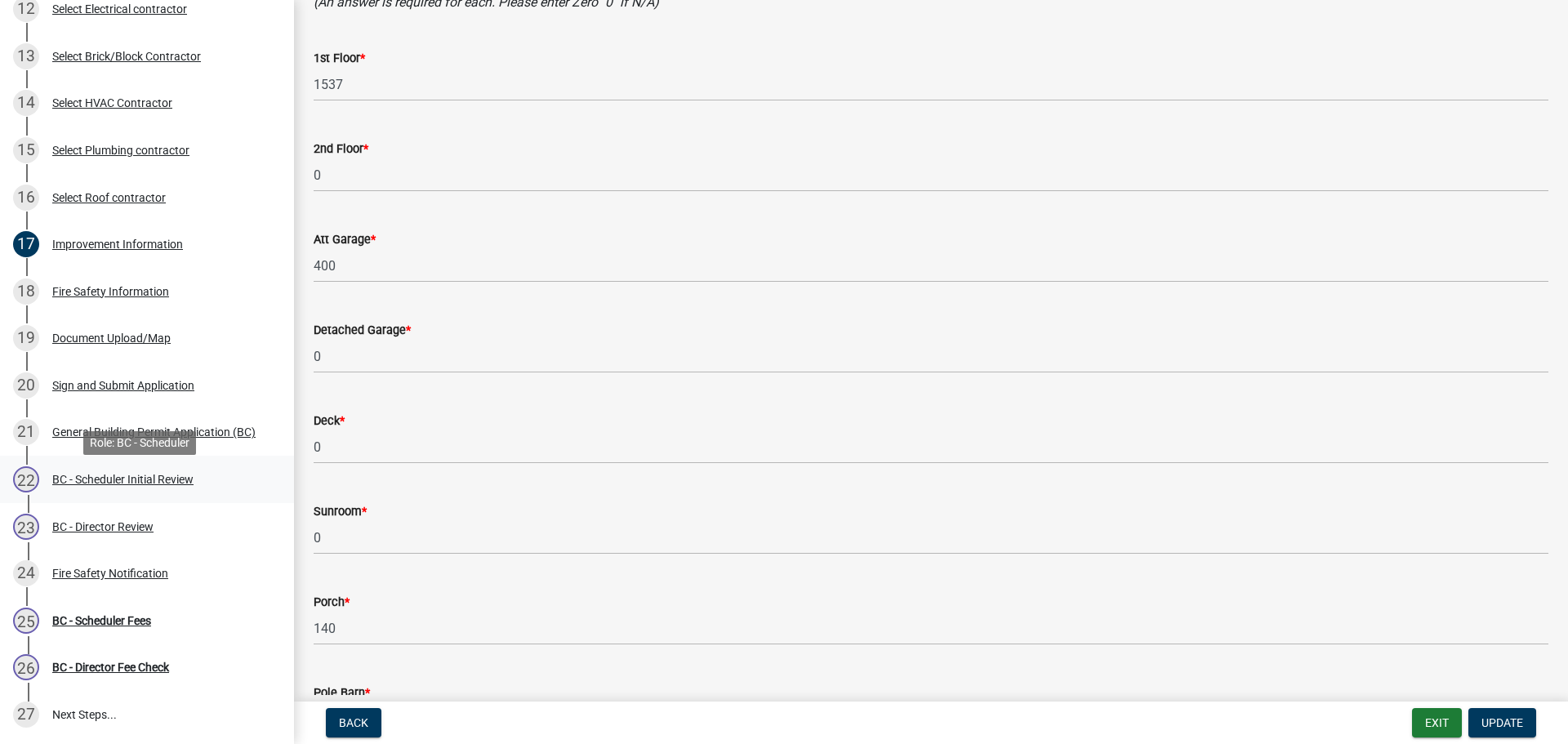
scroll to position [735, 0]
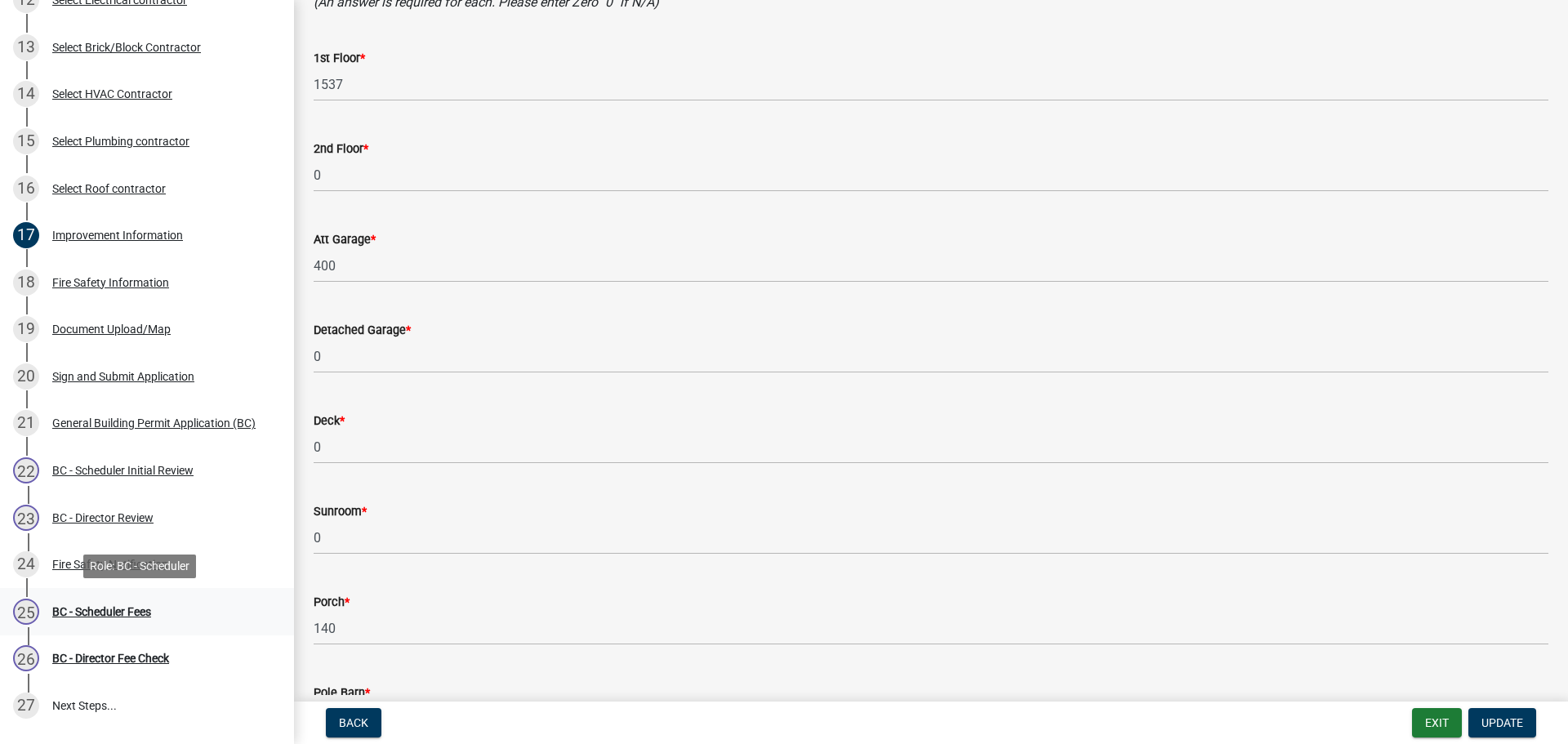
click at [106, 610] on div "BC - Scheduler Fees" at bounding box center [101, 611] width 98 height 12
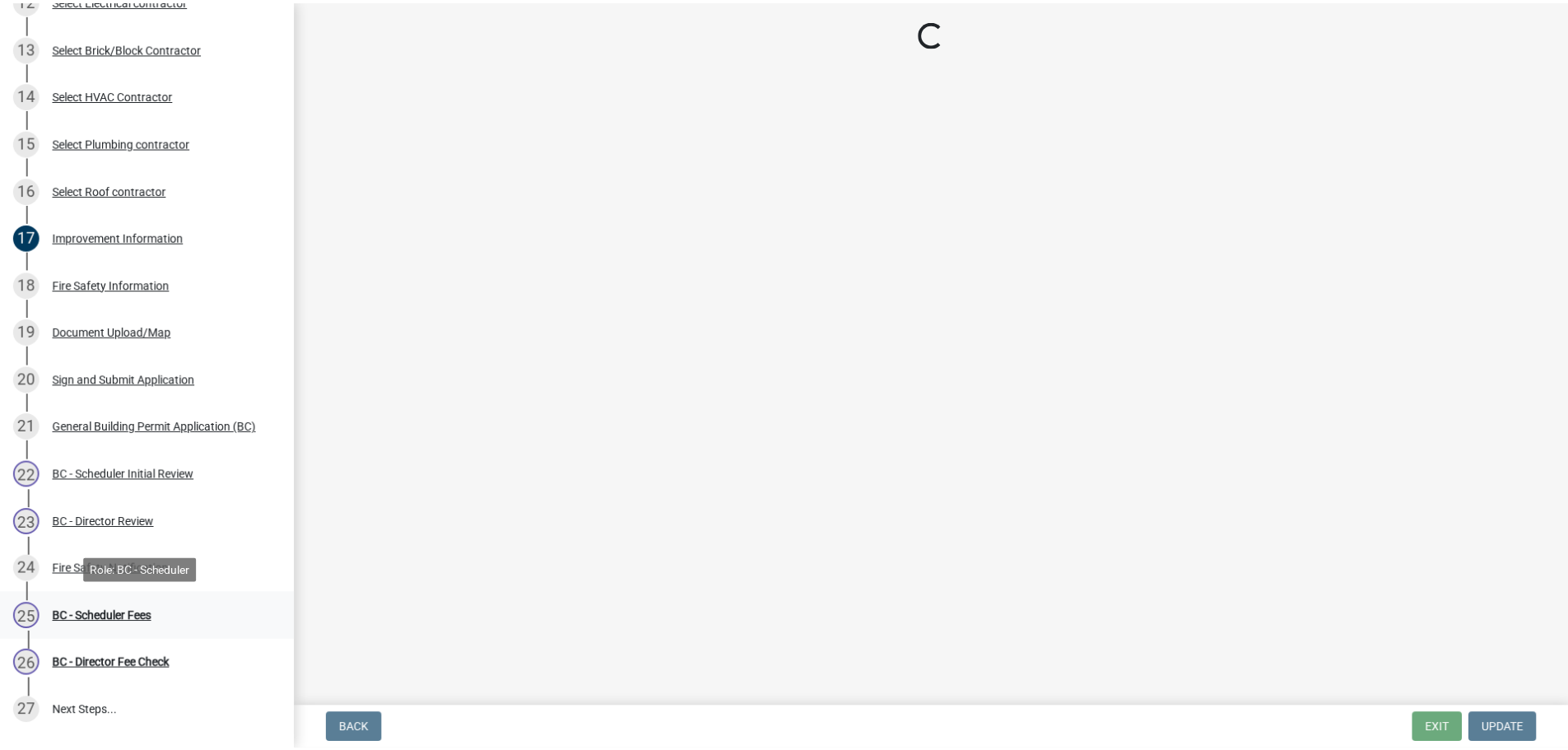
scroll to position [0, 0]
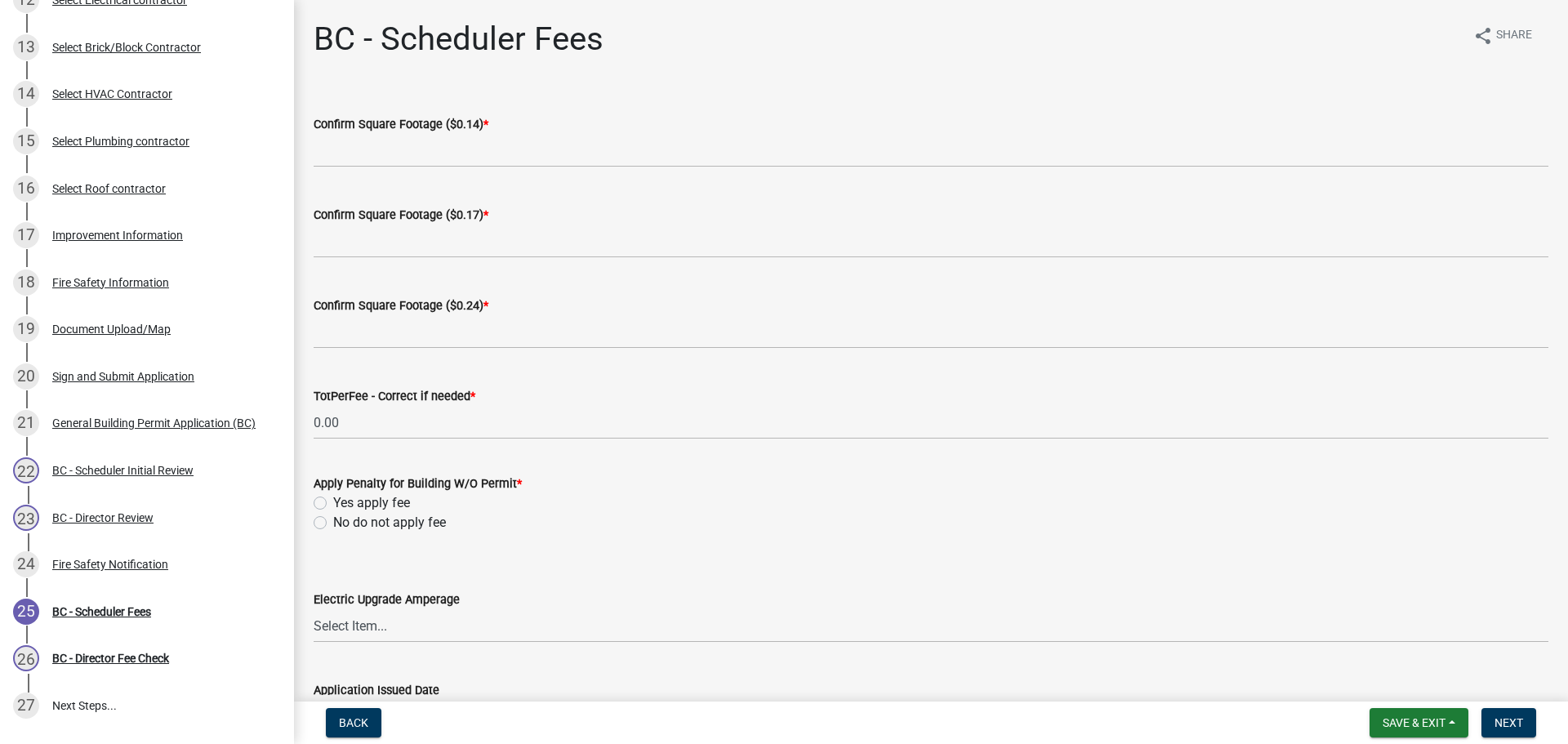
click at [378, 132] on div "Confirm Square Footage ($0.14) *" at bounding box center [930, 124] width 1235 height 20
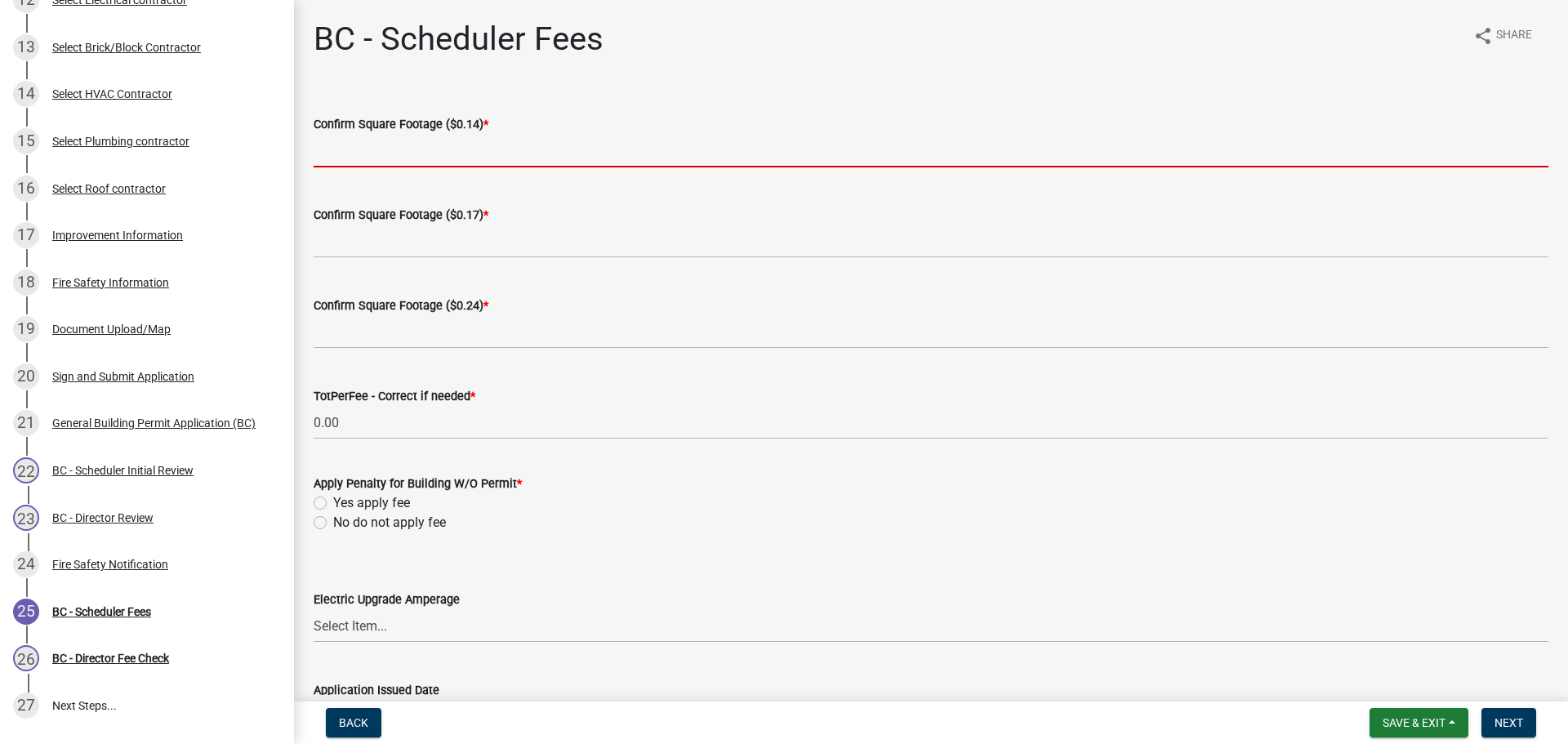
click at [437, 147] on input "text" at bounding box center [930, 150] width 1235 height 34
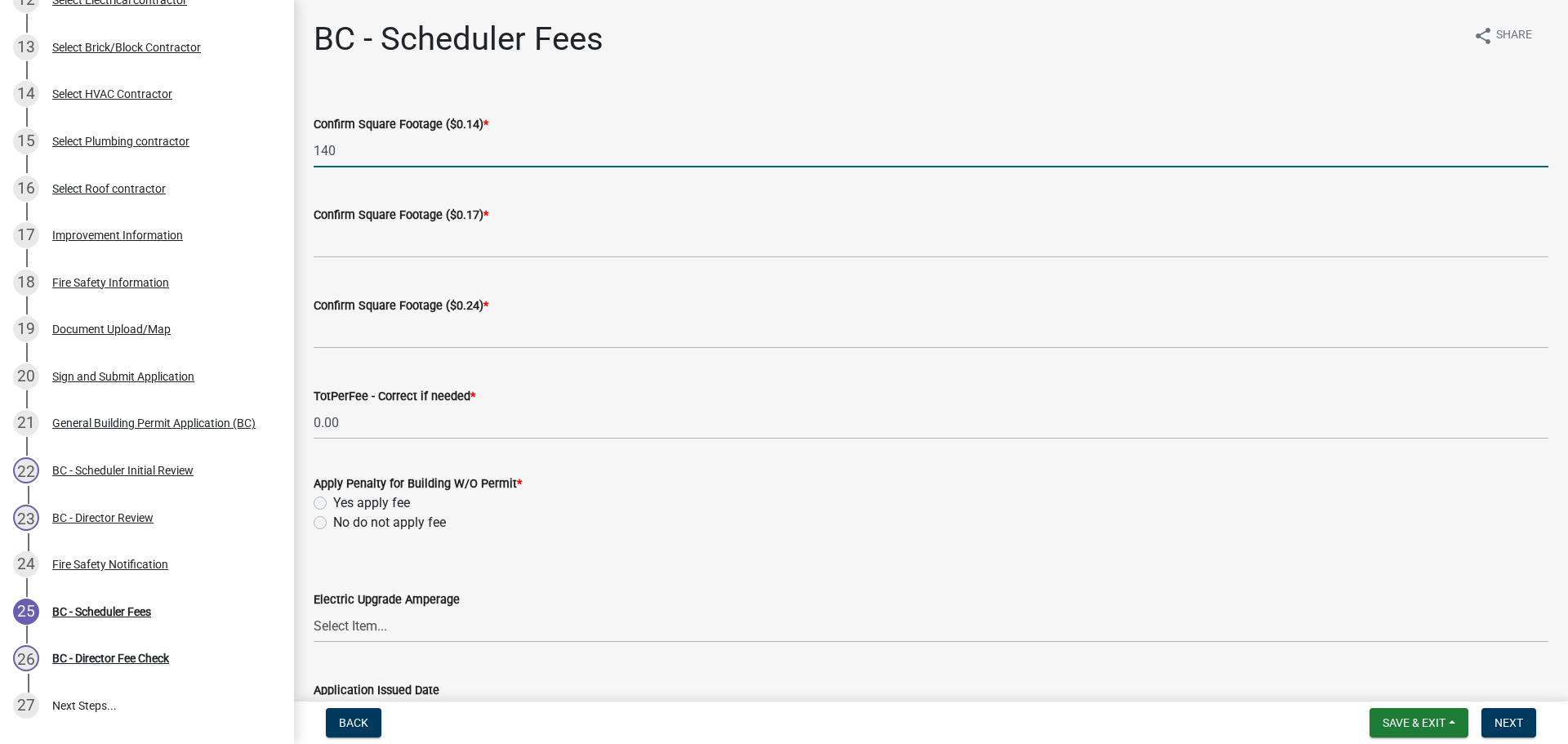
type input "140"
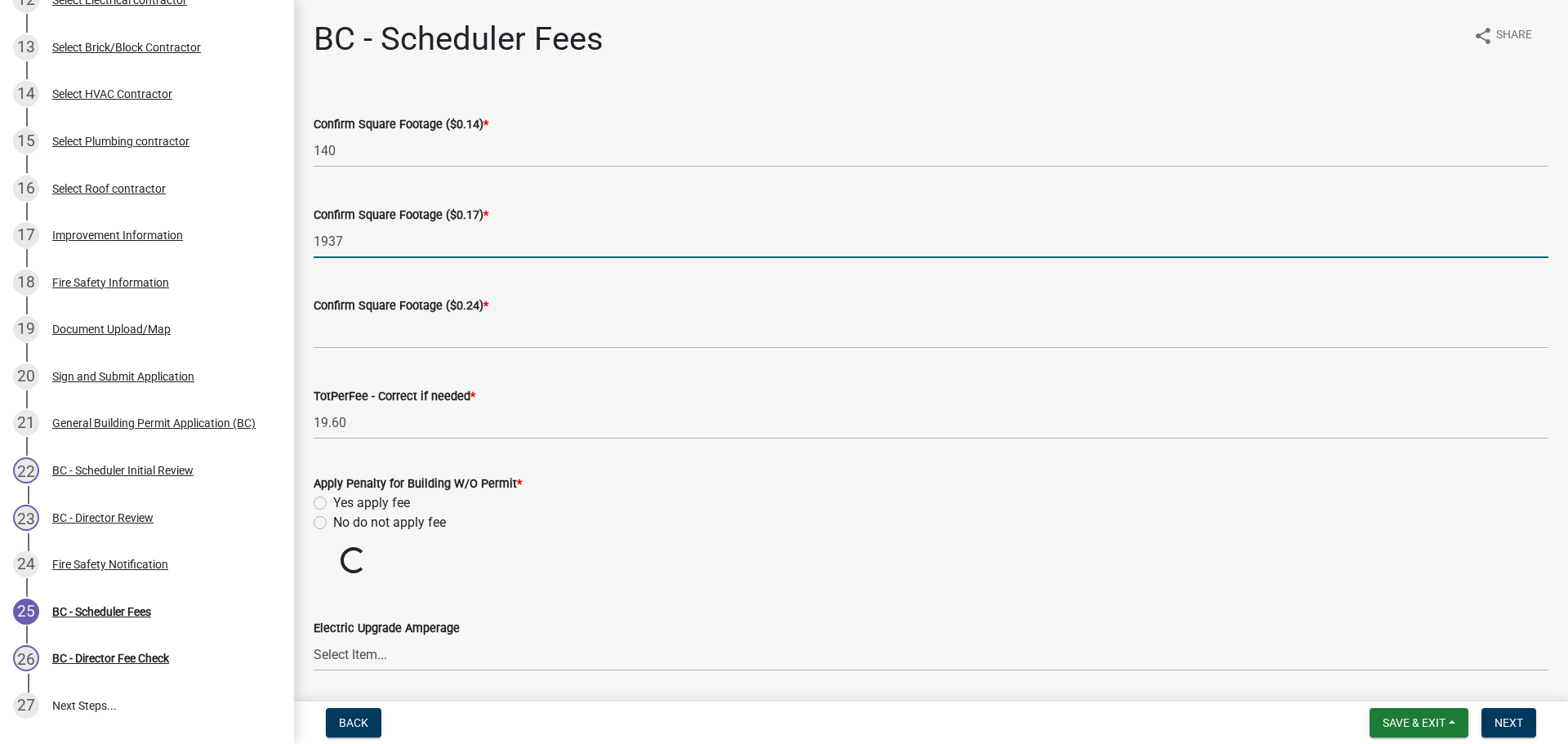
type input "1937"
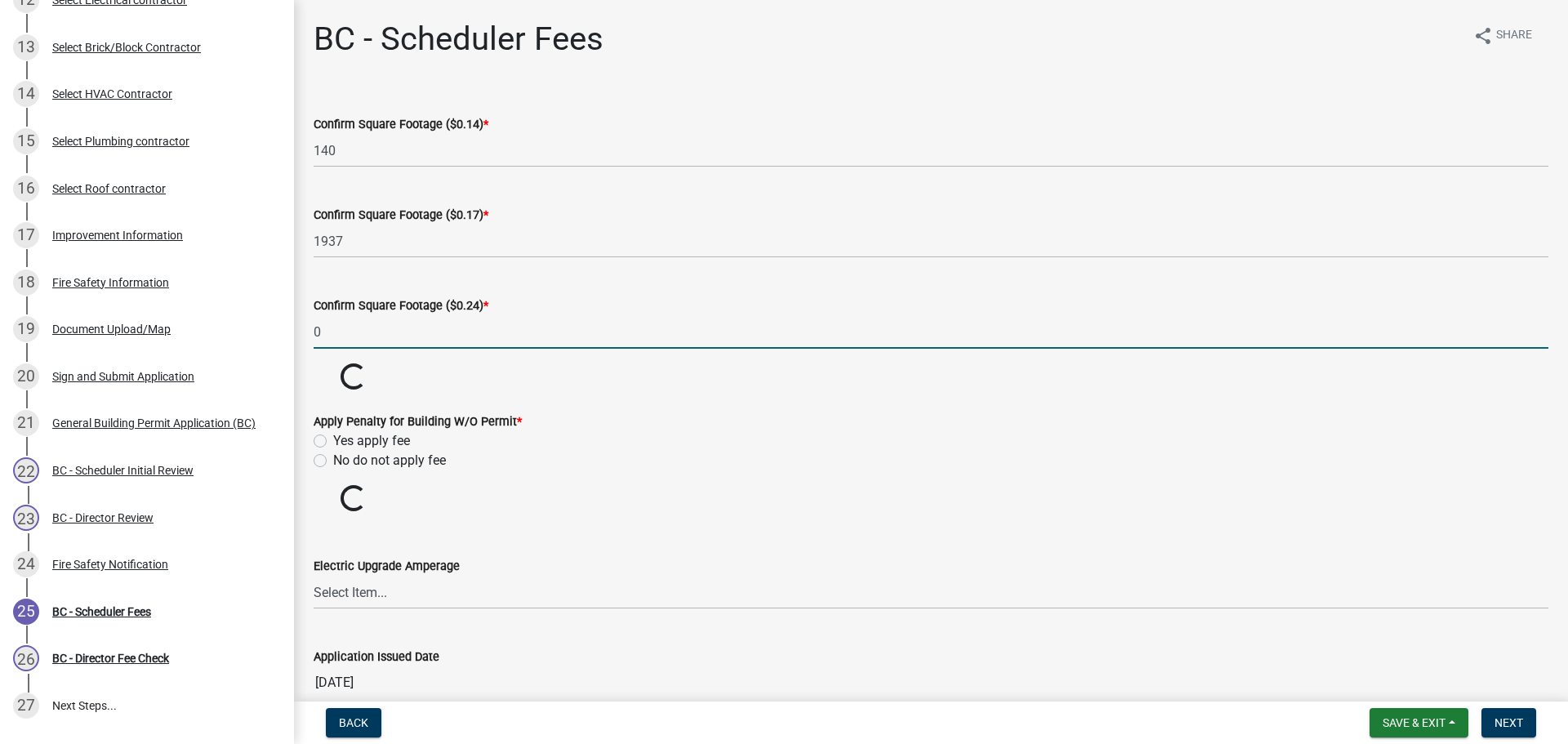
type input "0"
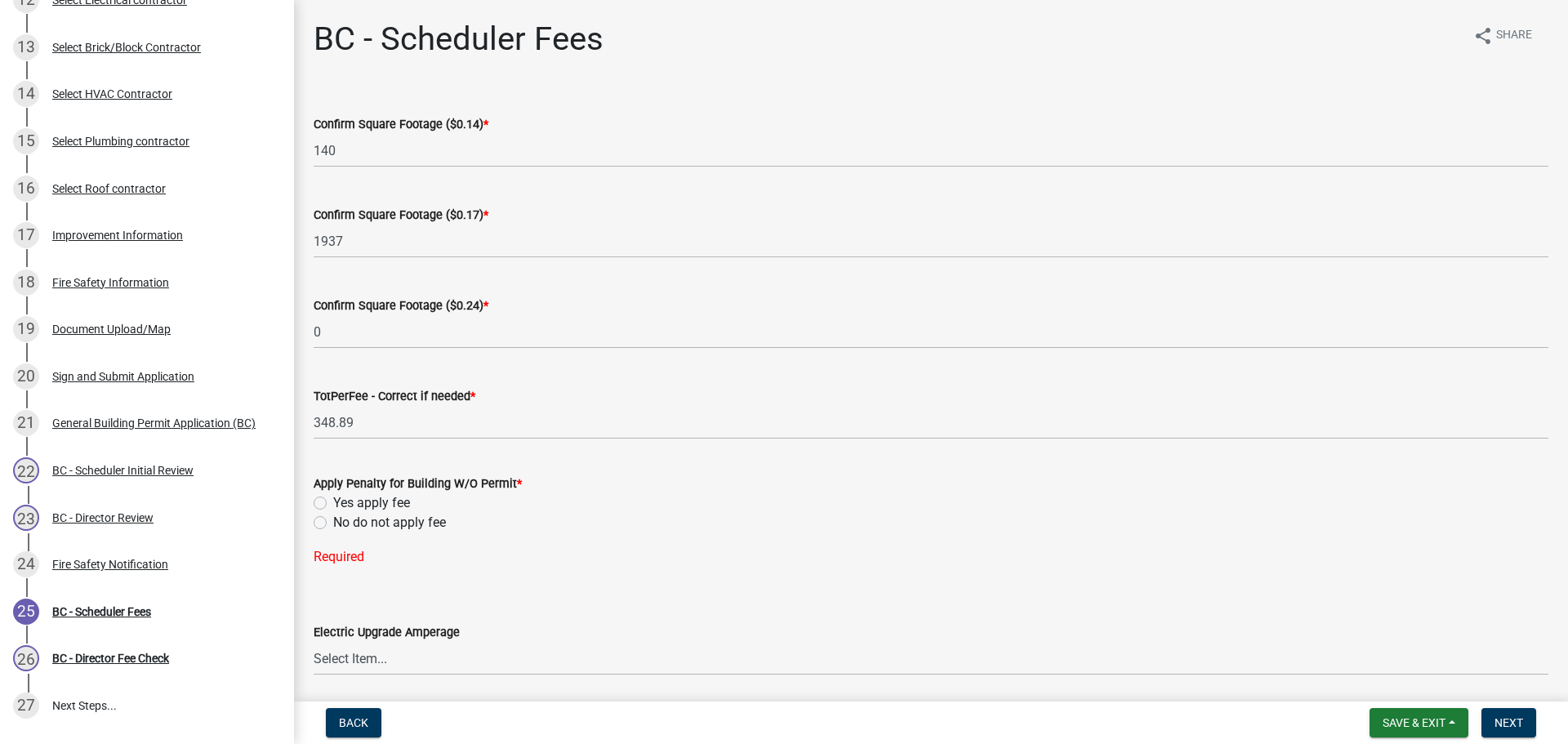
click at [333, 520] on label "No do not apply fee" at bounding box center [390, 523] width 113 height 20
click at [333, 520] on input "No do not apply fee" at bounding box center [339, 518] width 11 height 11
radio input "true"
click at [1516, 716] on span "Next" at bounding box center [1508, 722] width 28 height 13
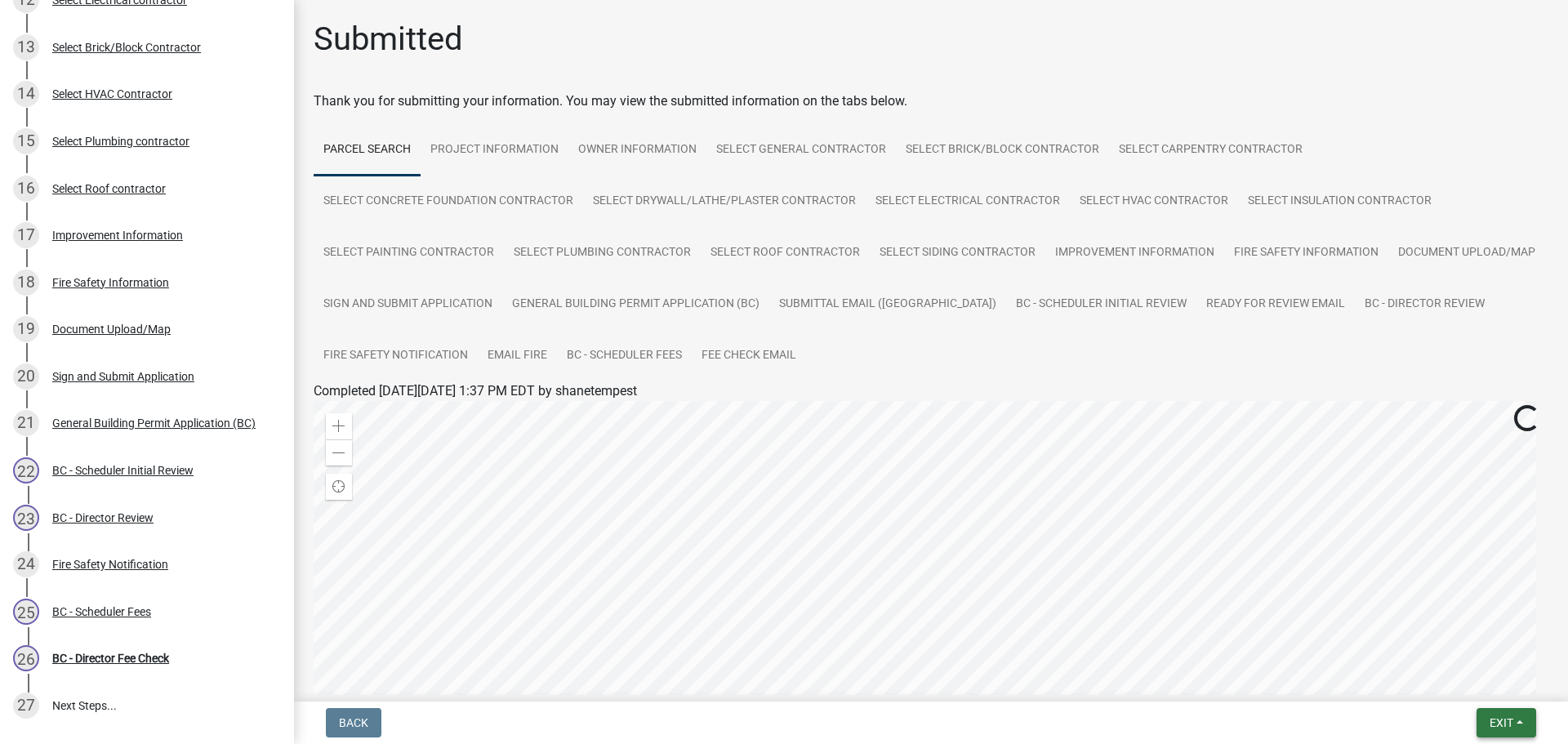
click at [1513, 719] on span "Exit" at bounding box center [1501, 722] width 24 height 13
click at [1471, 676] on button "Save & Exit" at bounding box center [1471, 679] width 130 height 39
